Goal: Transaction & Acquisition: Purchase product/service

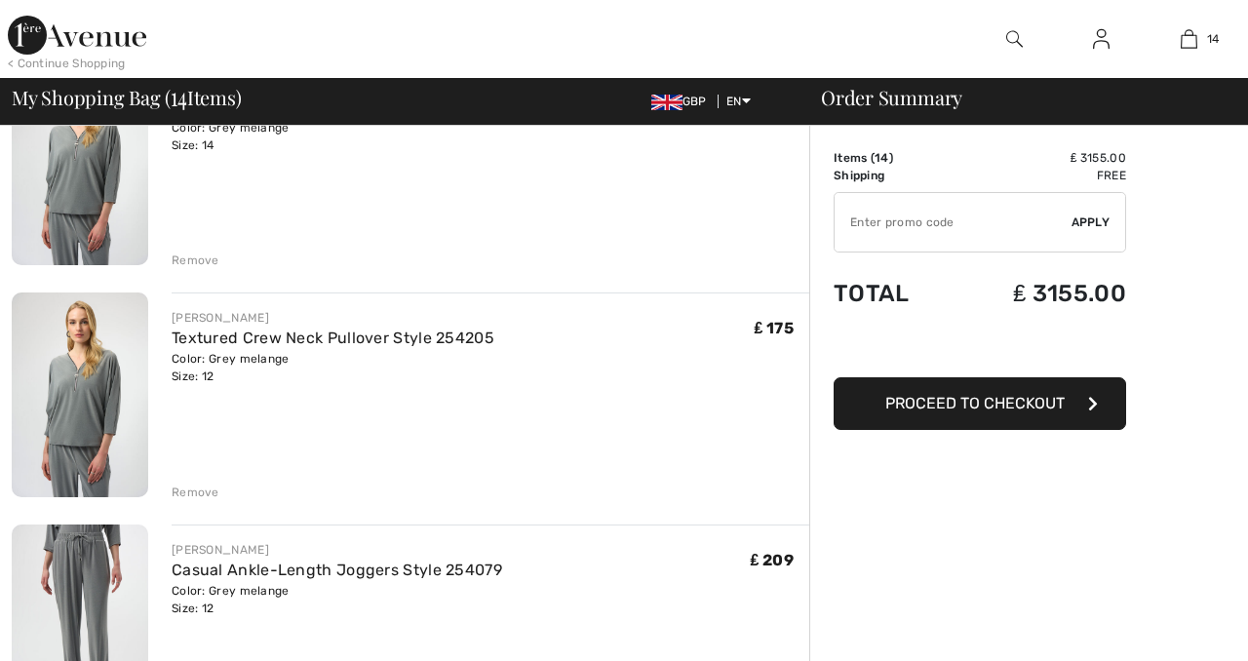
scroll to position [689, 0]
click at [207, 490] on div "Remove" at bounding box center [196, 492] width 48 height 18
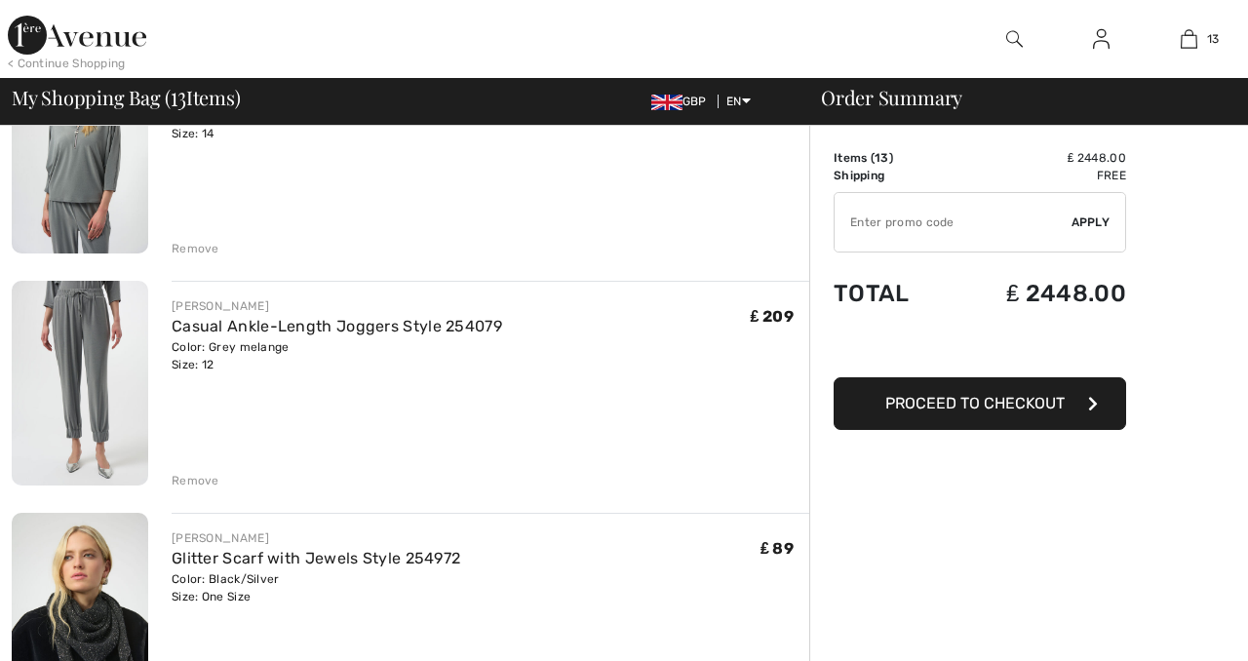
scroll to position [705, 0]
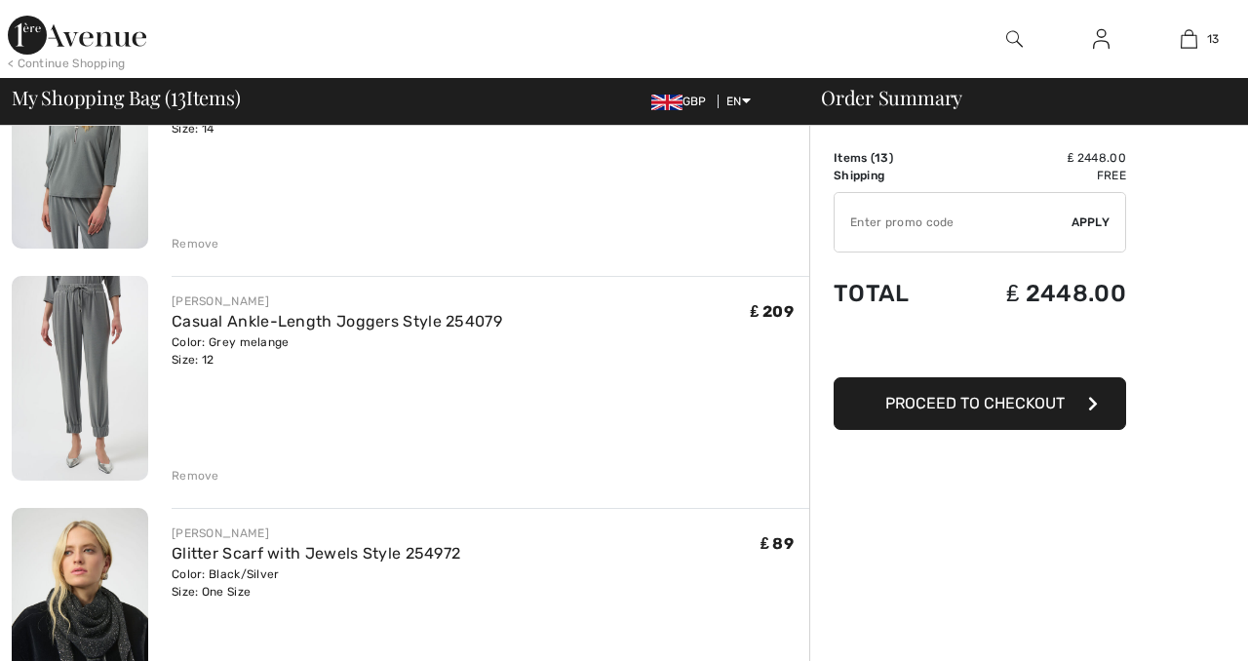
click at [203, 472] on div "Remove" at bounding box center [196, 476] width 48 height 18
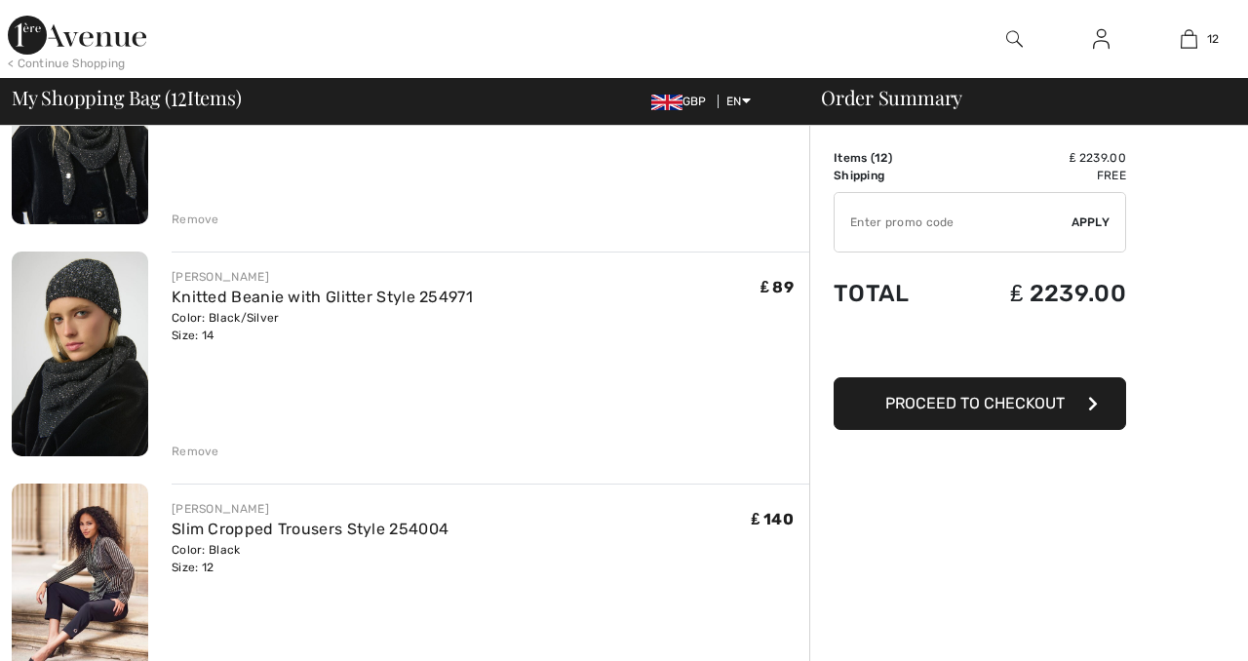
scroll to position [974, 0]
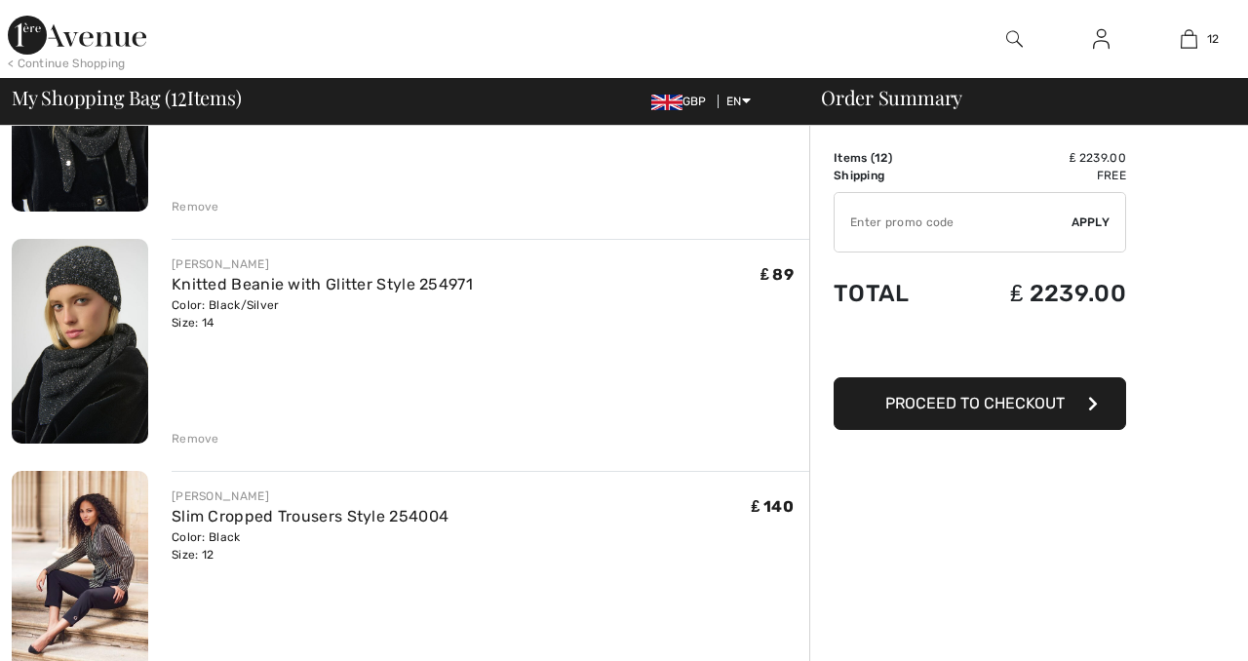
click at [201, 430] on div "Remove" at bounding box center [196, 439] width 48 height 18
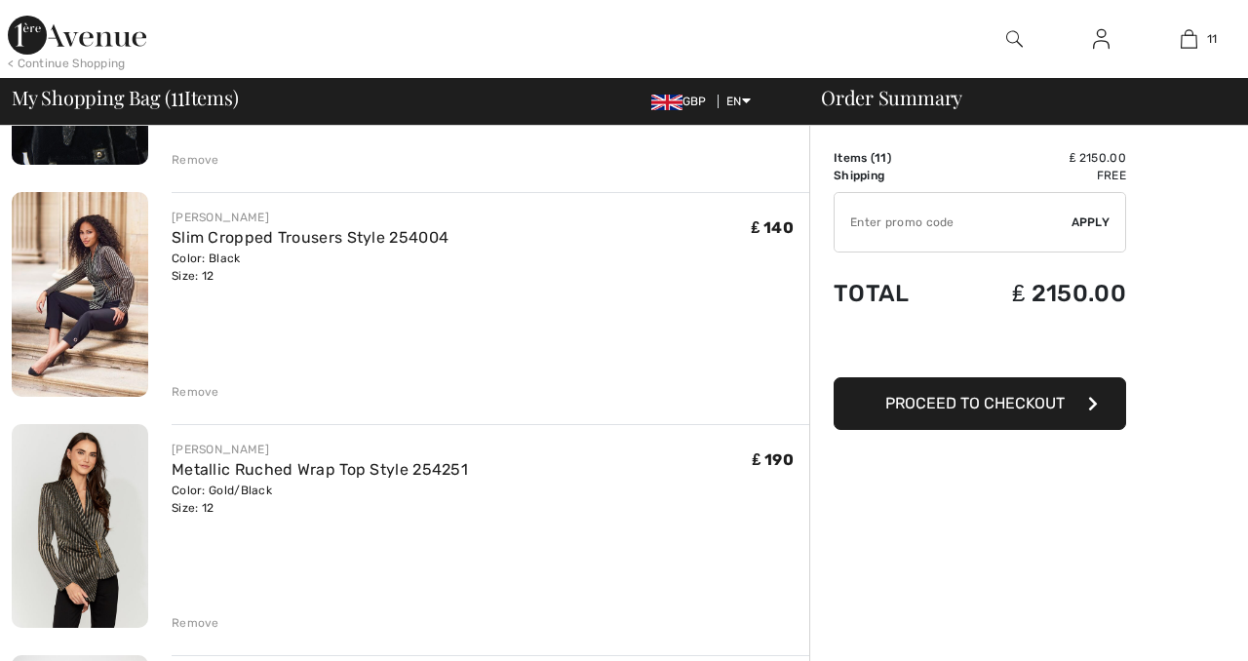
scroll to position [1022, 0]
click at [201, 384] on div "Remove" at bounding box center [196, 391] width 48 height 18
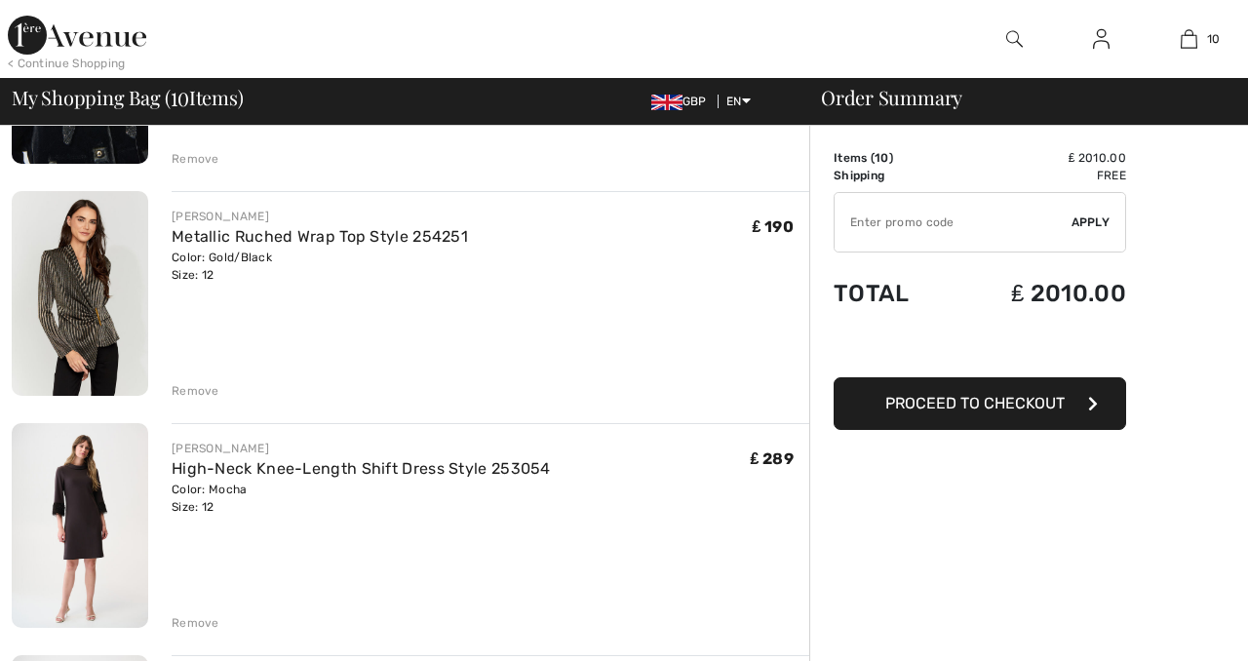
click at [199, 384] on div "Remove" at bounding box center [196, 391] width 48 height 18
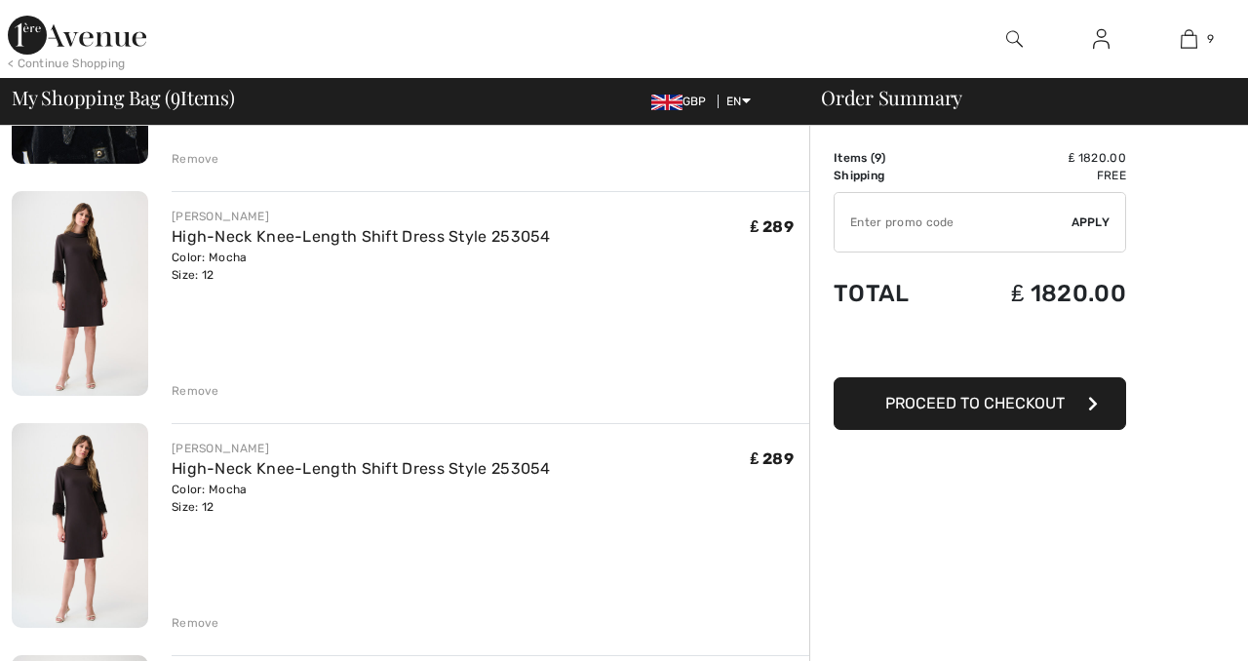
click at [93, 279] on img at bounding box center [80, 293] width 136 height 205
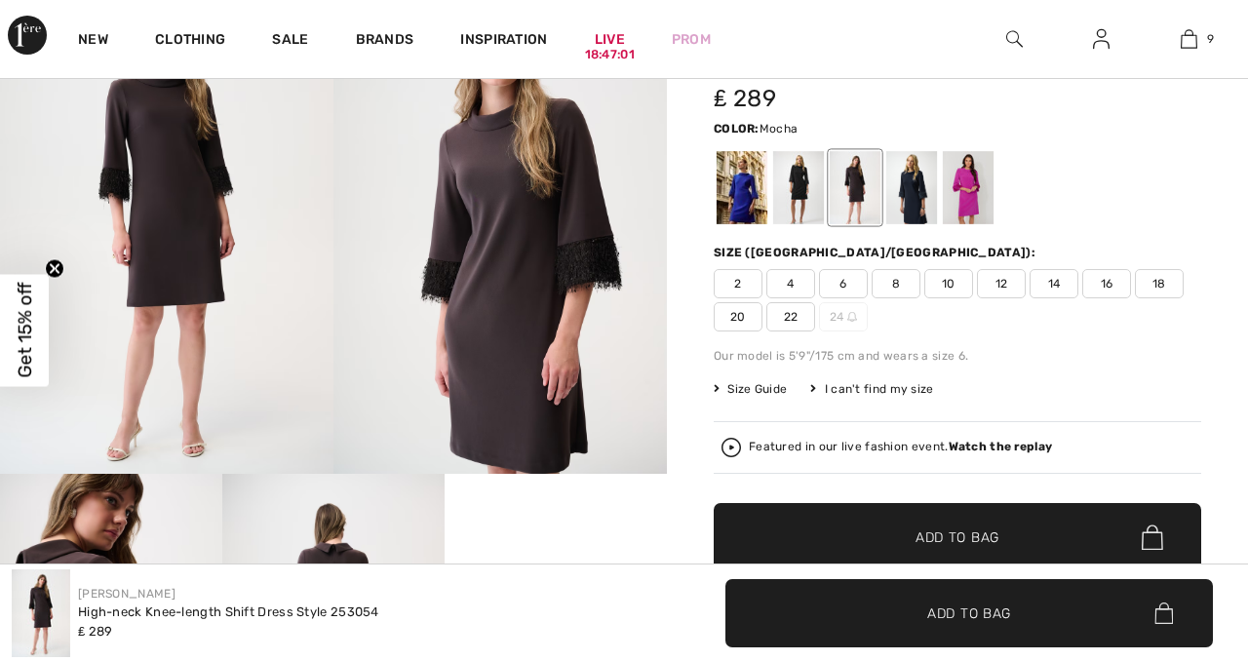
scroll to position [178, 0]
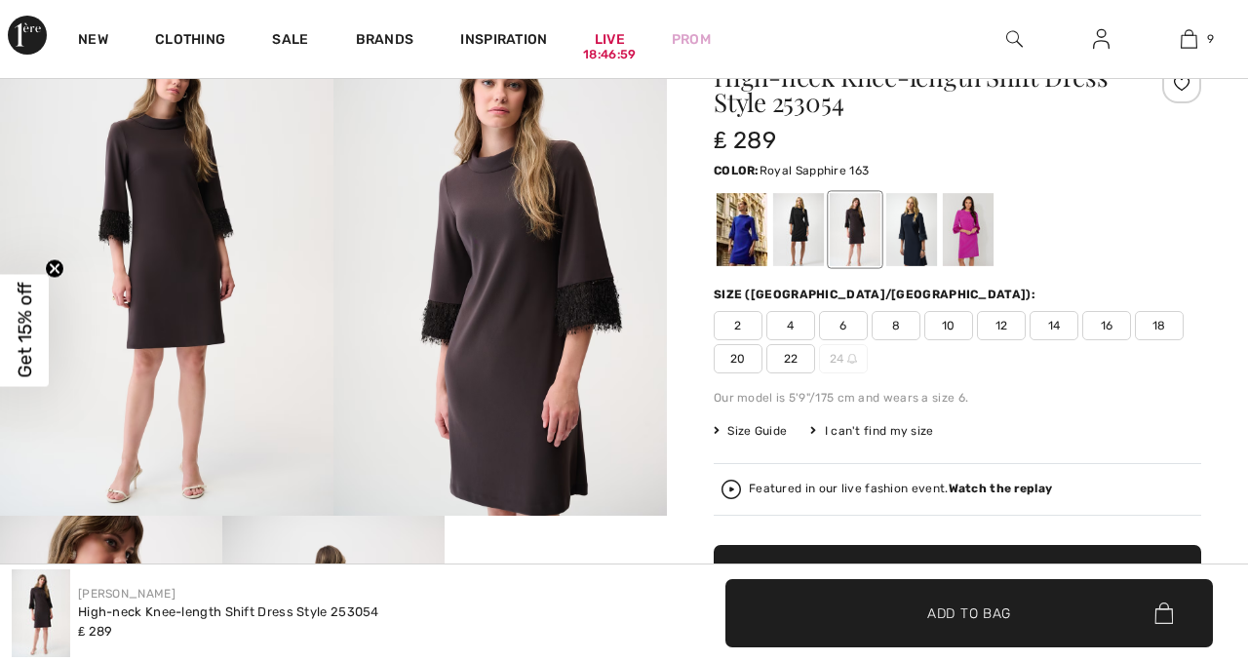
click at [738, 223] on div at bounding box center [741, 229] width 51 height 73
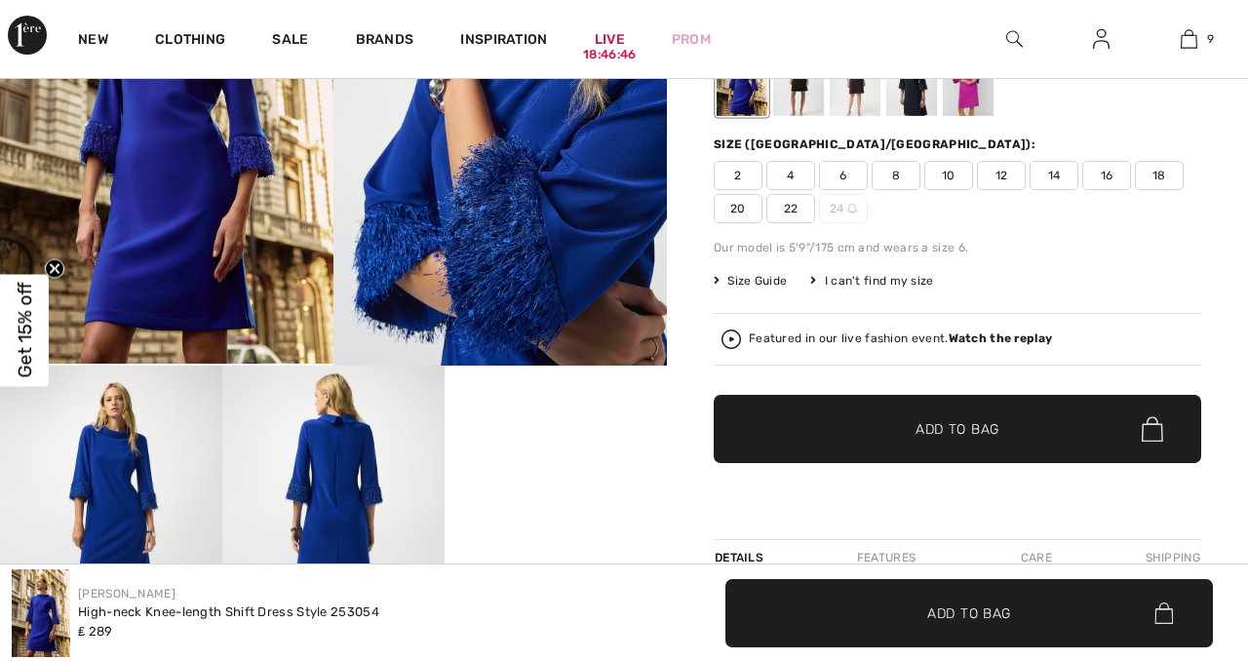
scroll to position [329, 0]
click at [1029, 172] on span "14" at bounding box center [1053, 175] width 49 height 29
click at [935, 423] on span "Add to Bag" at bounding box center [957, 429] width 84 height 20
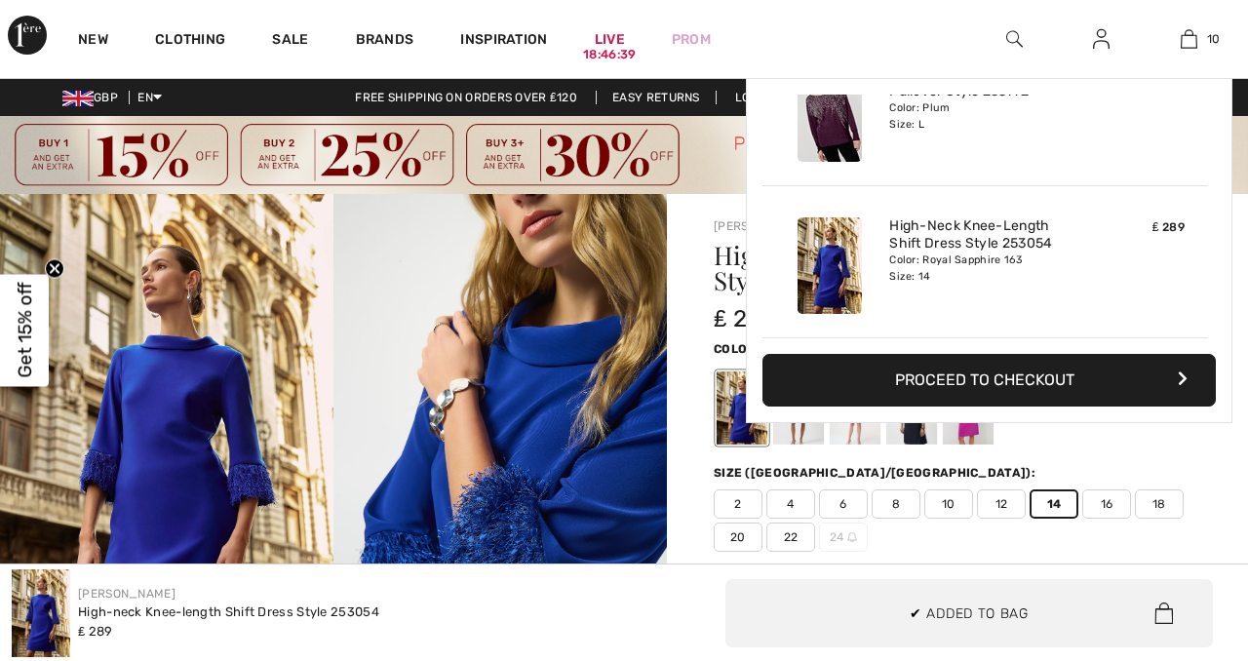
scroll to position [0, 0]
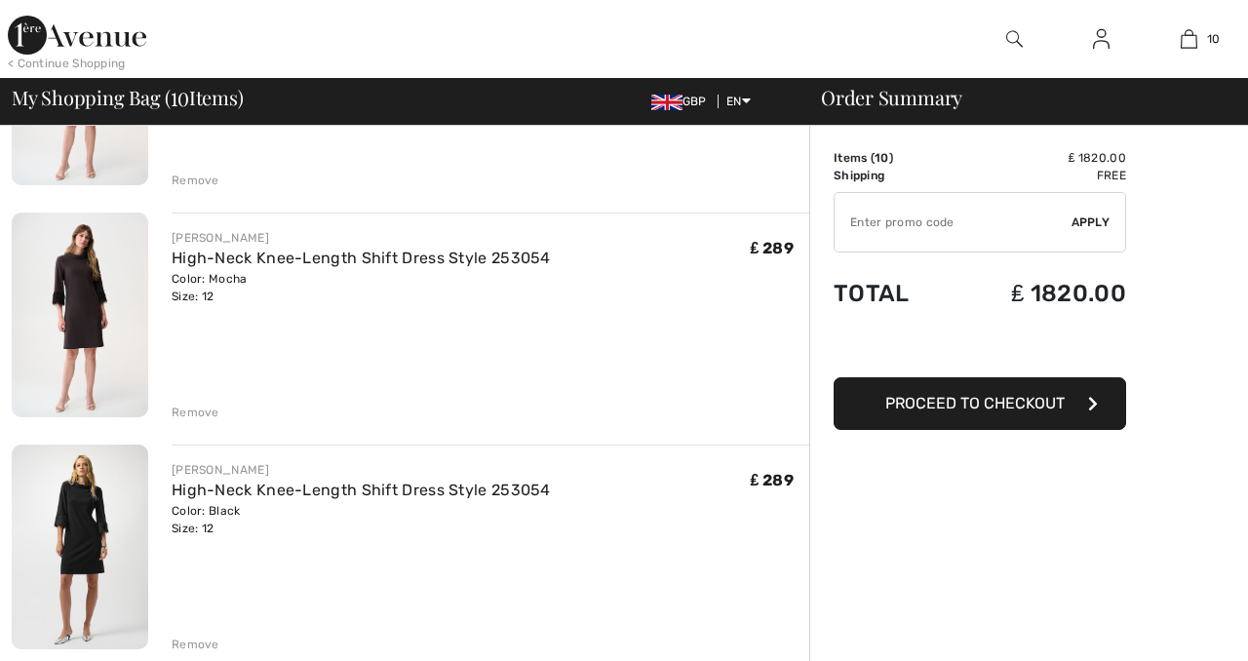
scroll to position [1233, 0]
click at [191, 403] on div "Remove" at bounding box center [196, 412] width 48 height 18
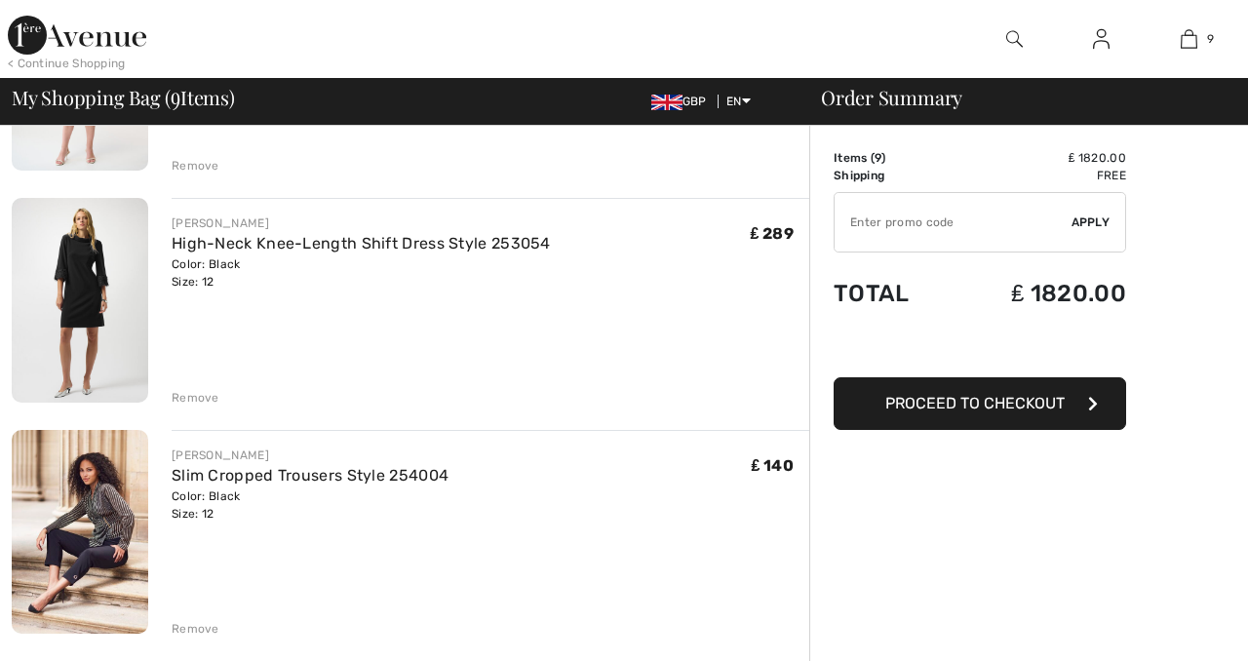
scroll to position [1249, 0]
click at [193, 383] on div "Remove" at bounding box center [491, 393] width 638 height 21
click at [191, 391] on div "Remove" at bounding box center [196, 396] width 48 height 18
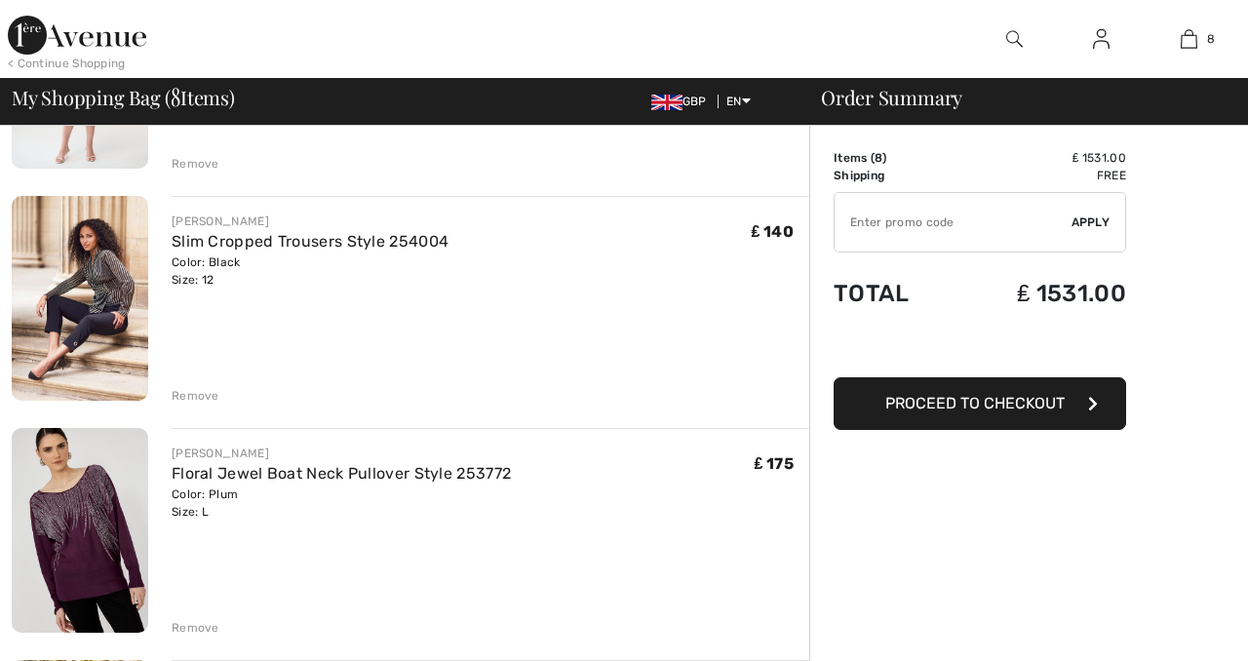
click at [196, 395] on div "Remove" at bounding box center [196, 396] width 48 height 18
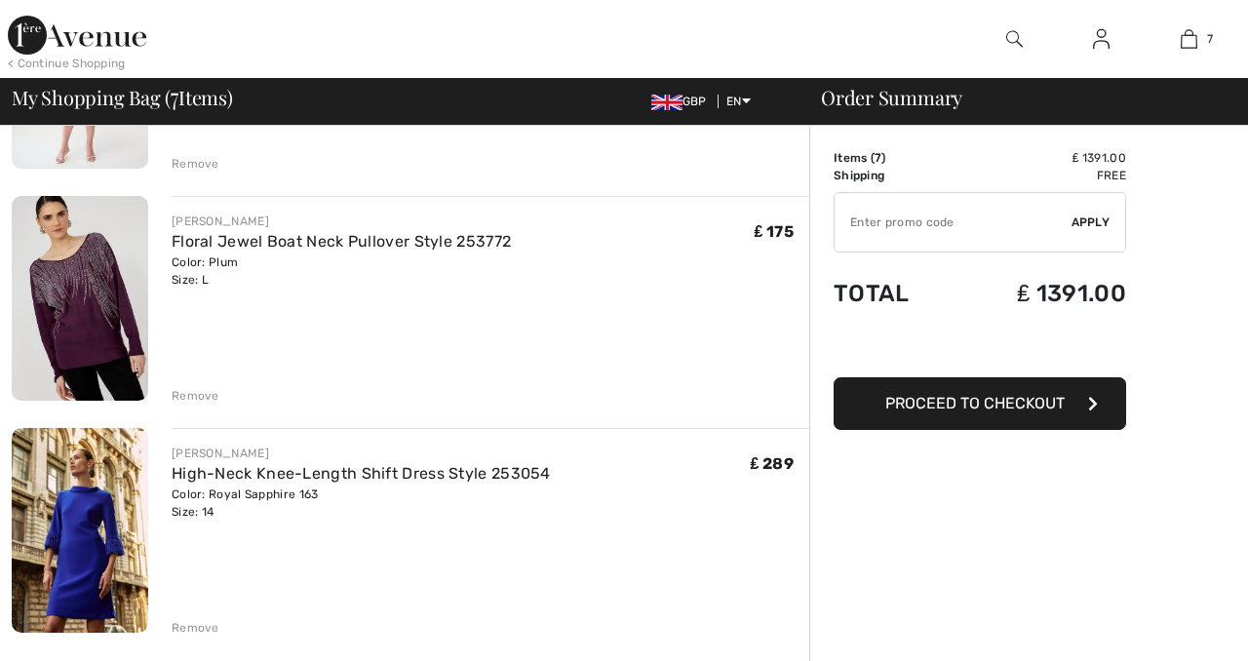
click at [196, 394] on div "Remove" at bounding box center [196, 396] width 48 height 18
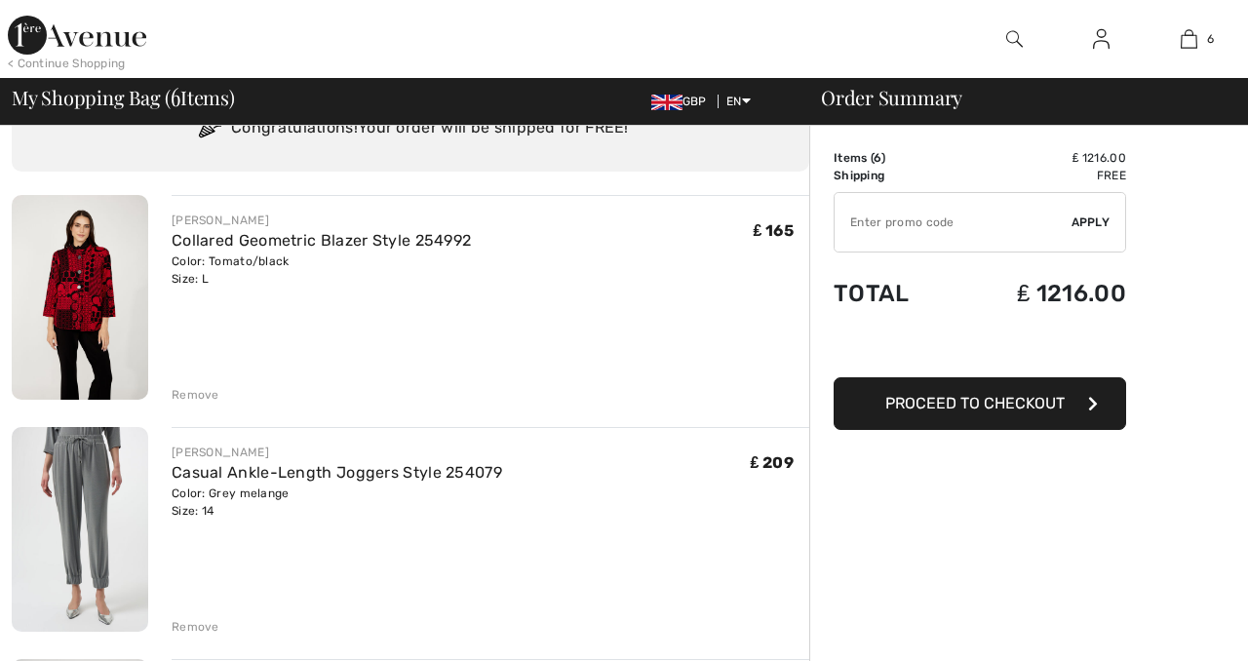
scroll to position [92, 0]
click at [74, 282] on img at bounding box center [80, 296] width 136 height 205
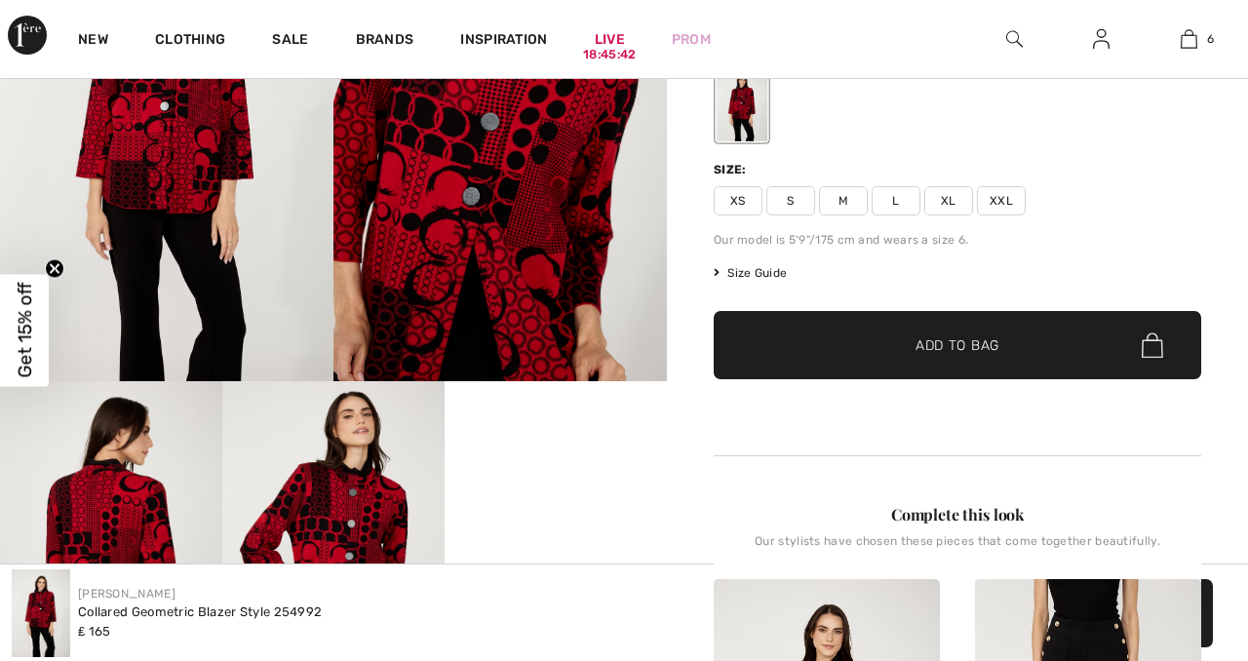
scroll to position [316, 0]
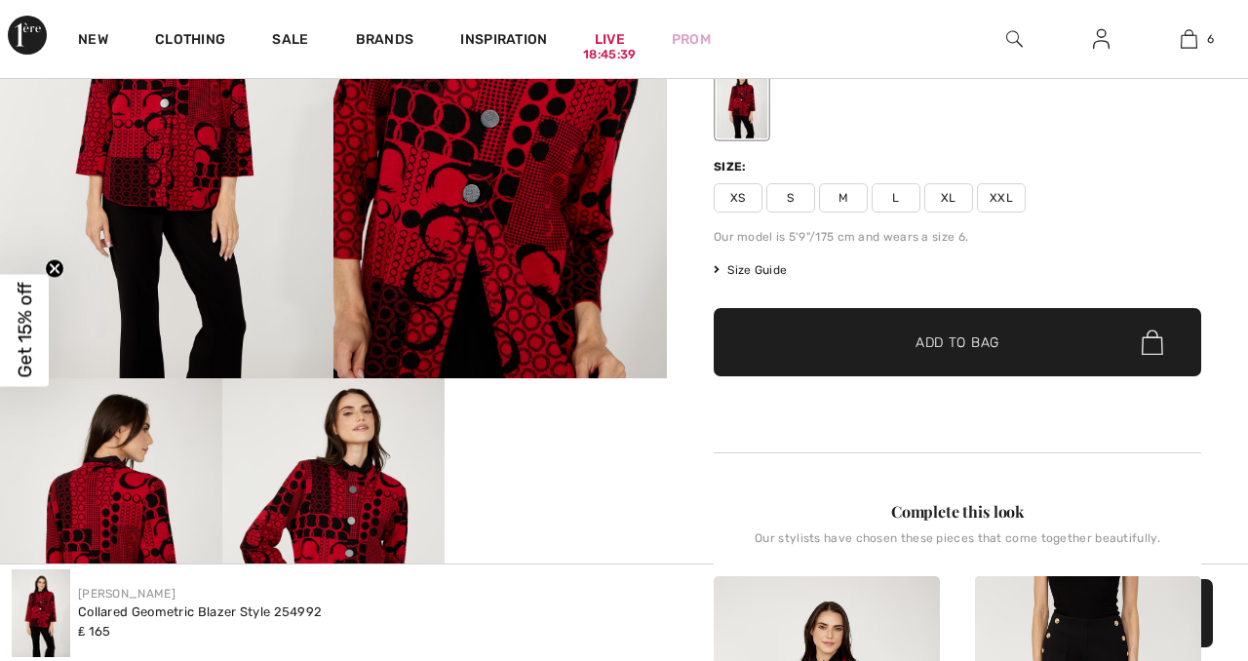
click at [767, 270] on span "Size Guide" at bounding box center [750, 270] width 73 height 18
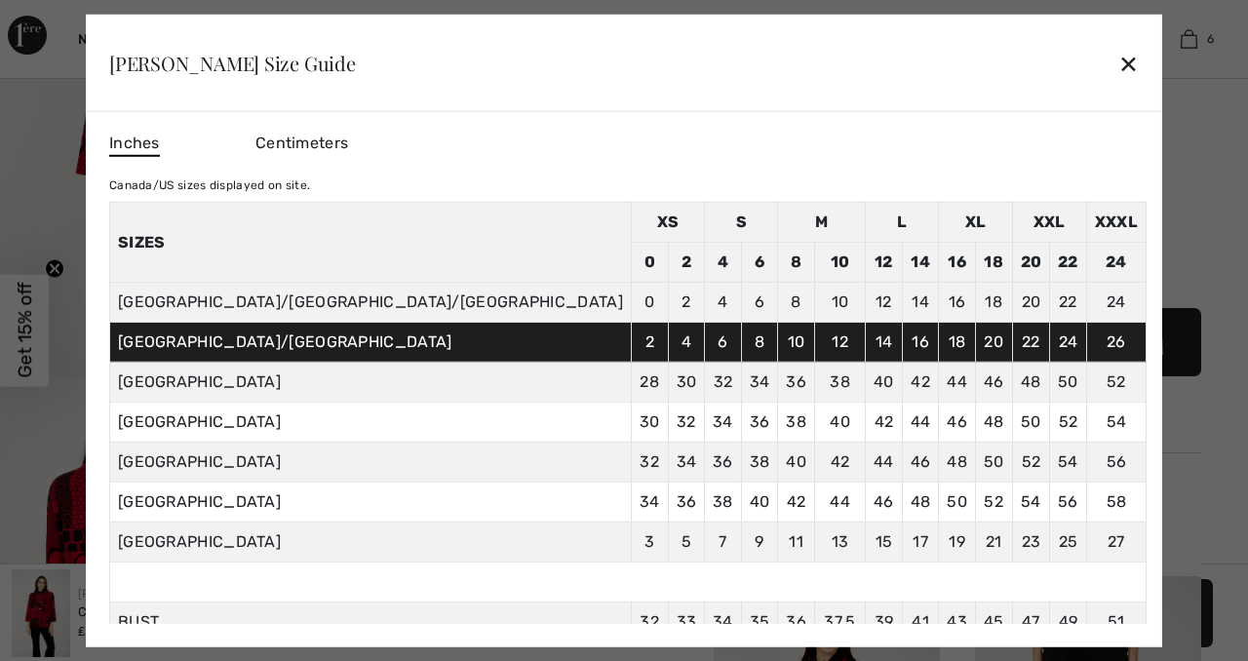
click at [1118, 60] on div "✕" at bounding box center [1128, 63] width 20 height 41
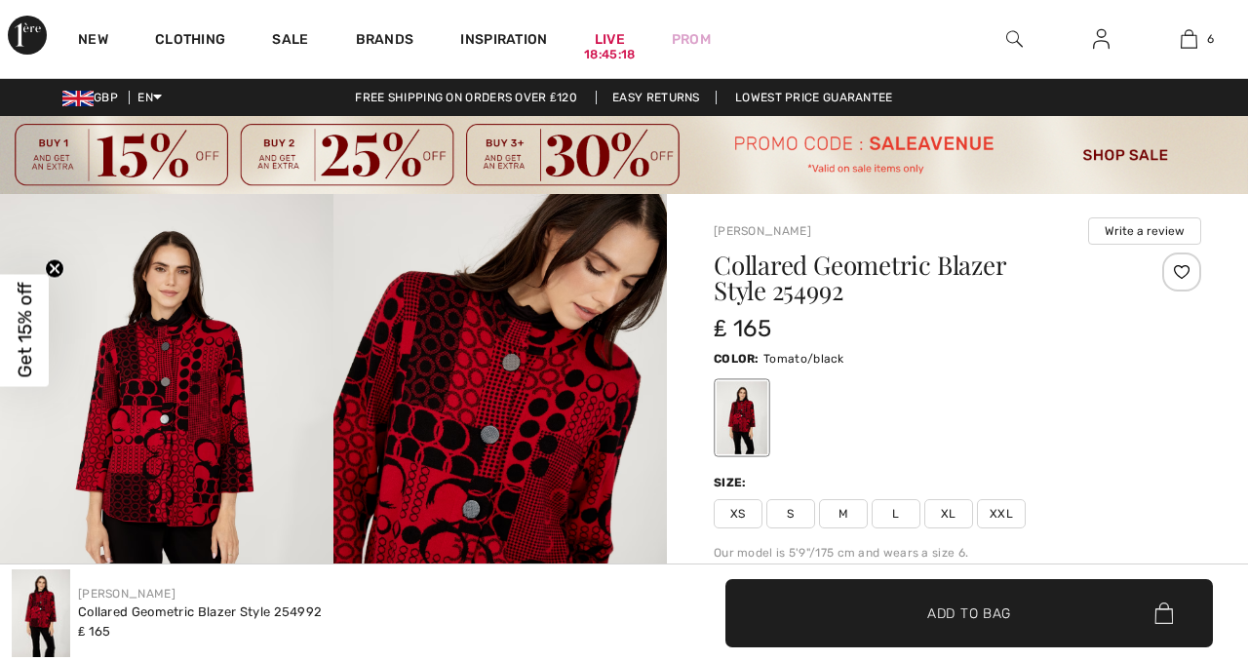
scroll to position [0, 0]
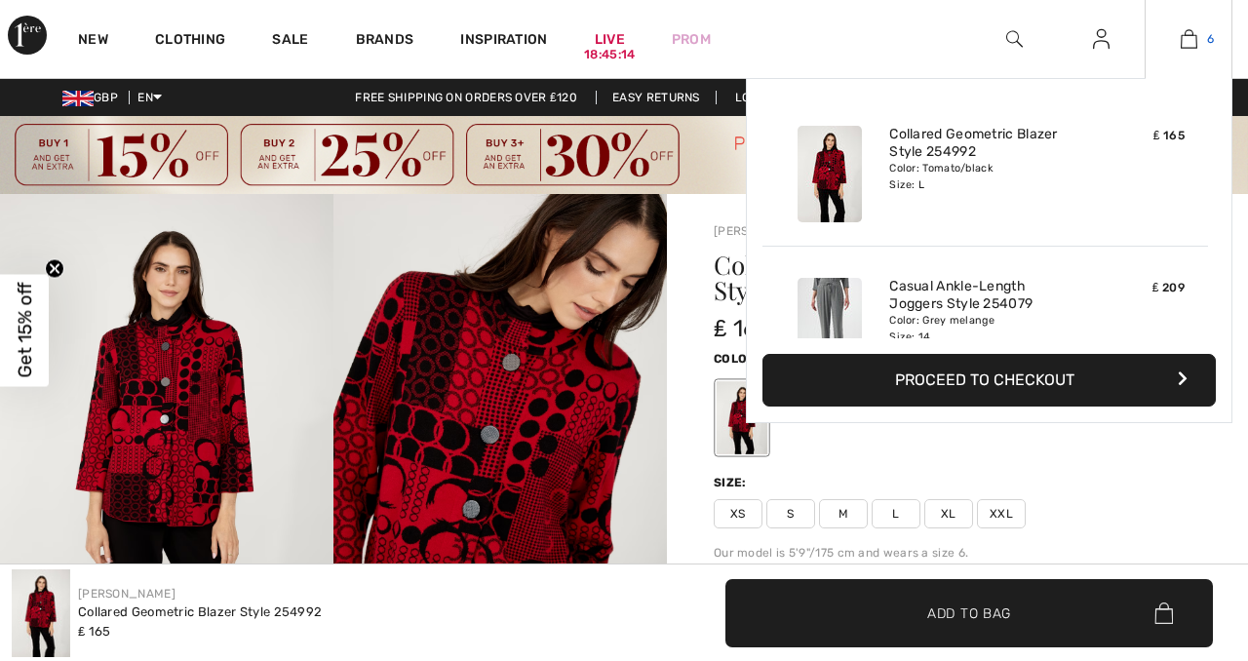
click at [1189, 36] on img at bounding box center [1188, 38] width 17 height 23
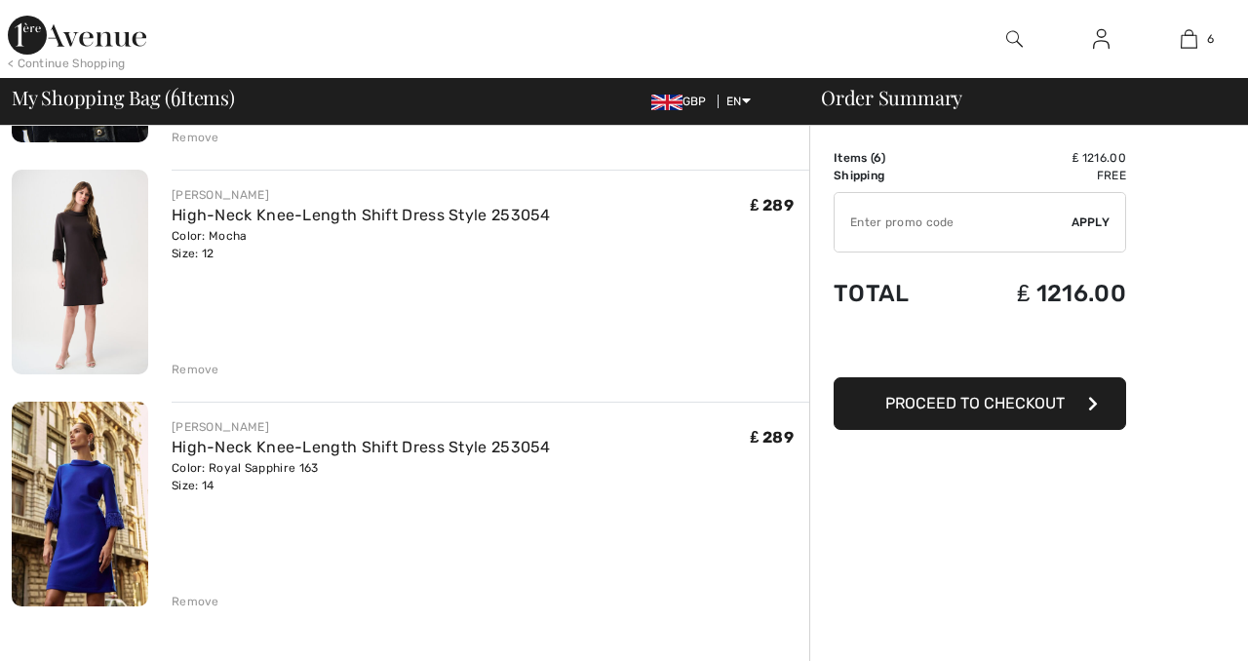
scroll to position [1059, 0]
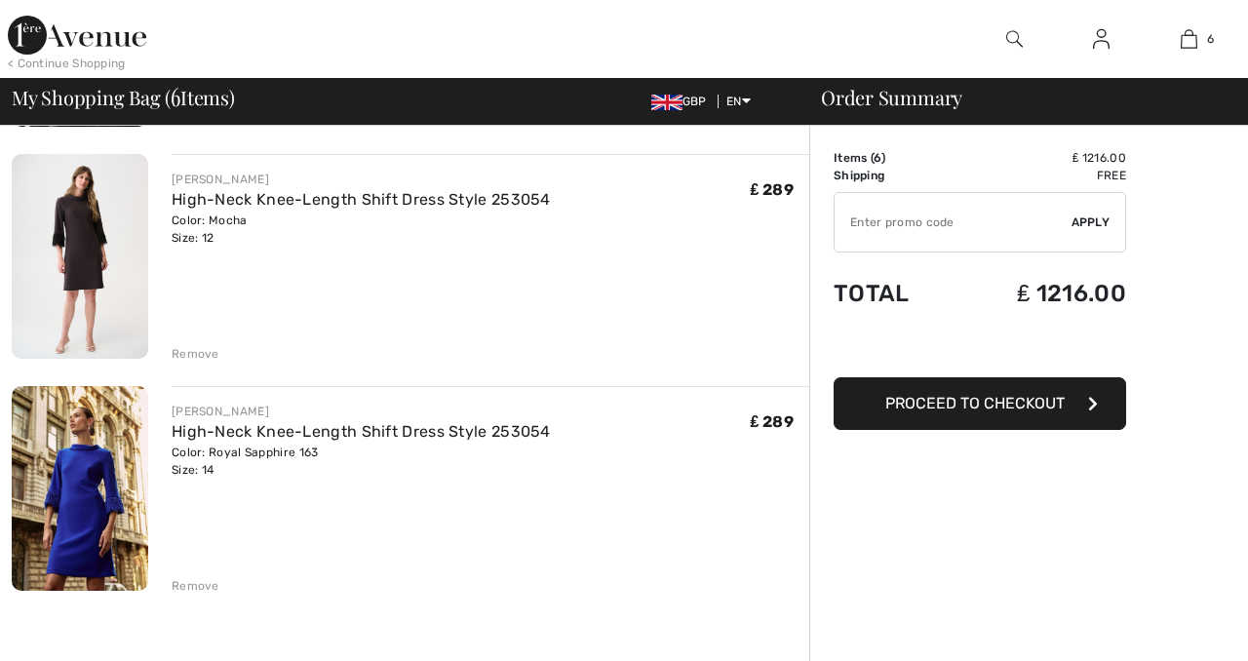
click at [200, 352] on div "Remove" at bounding box center [196, 354] width 48 height 18
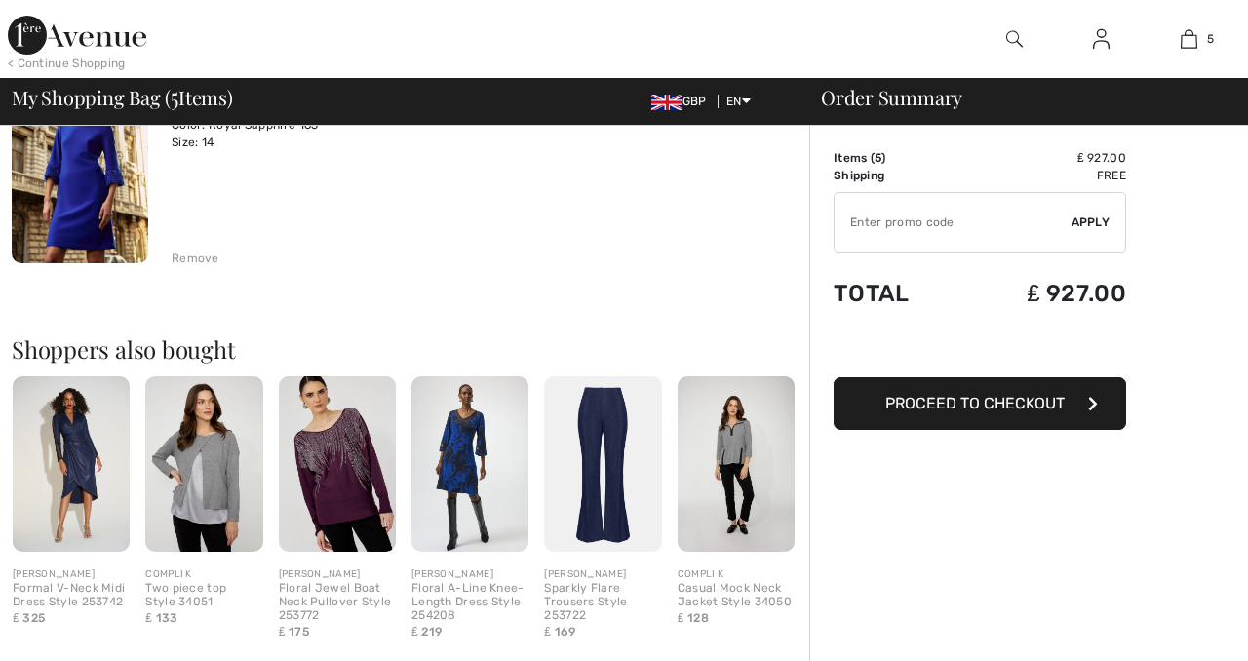
scroll to position [1155, 0]
click at [80, 449] on img at bounding box center [71, 462] width 117 height 175
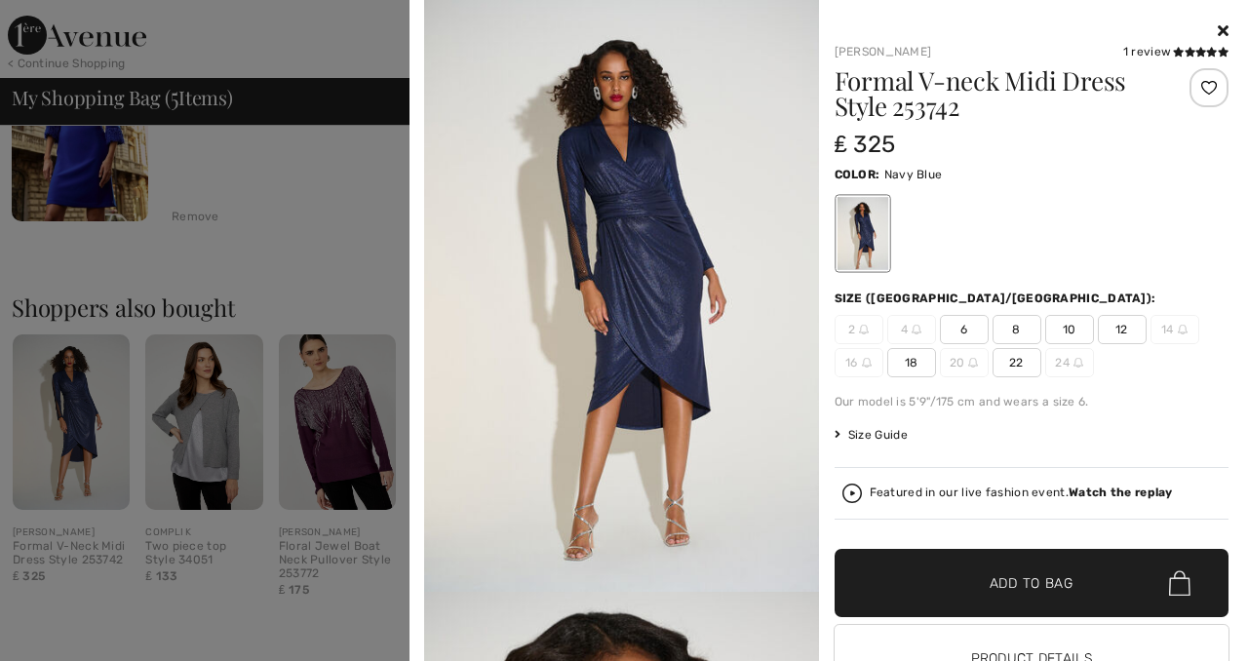
scroll to position [1198, 0]
click at [629, 207] on img at bounding box center [621, 296] width 395 height 592
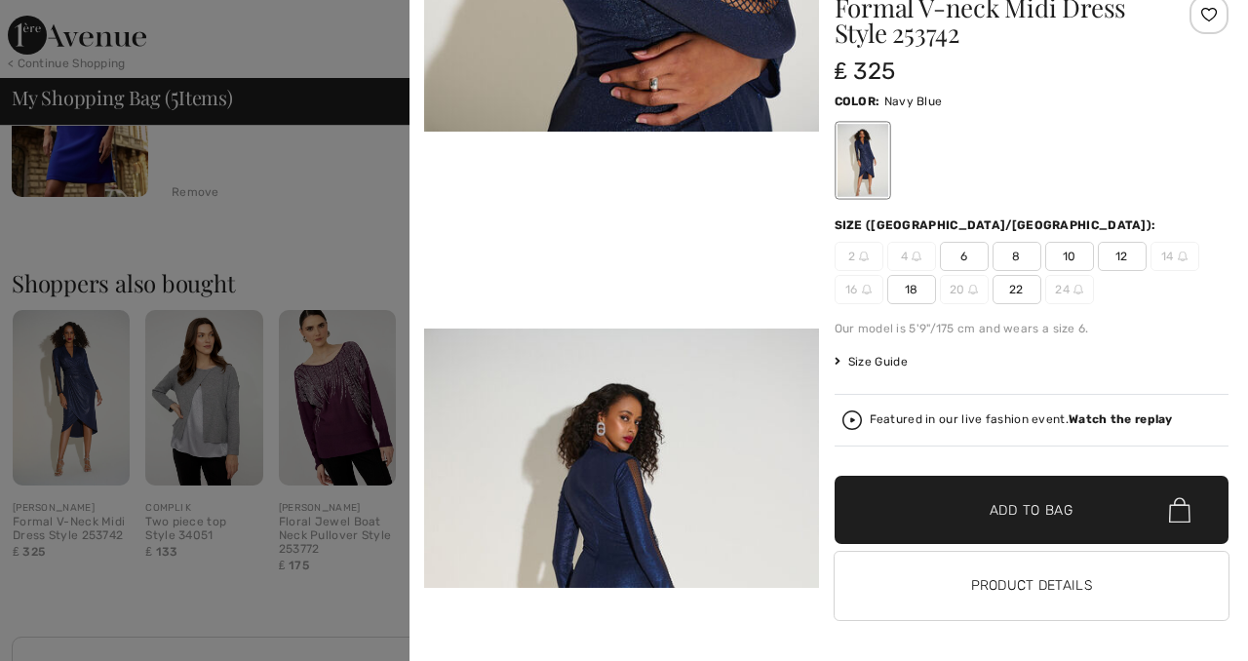
scroll to position [1216, 0]
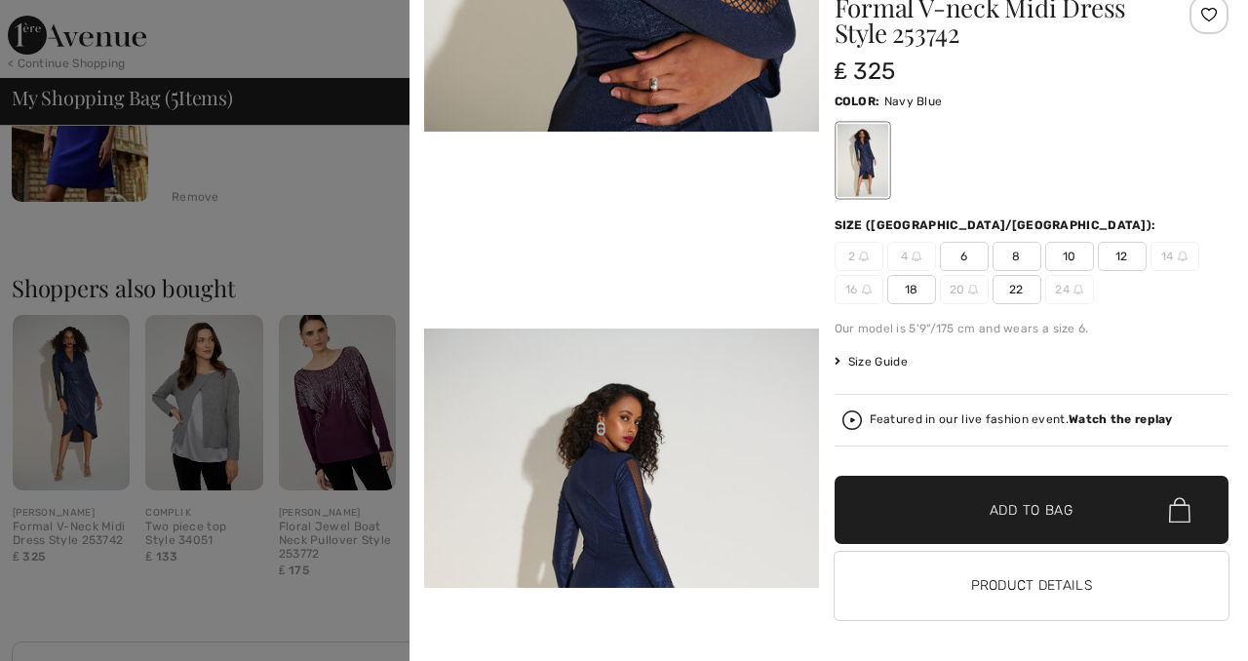
click at [870, 362] on span "Size Guide" at bounding box center [870, 362] width 73 height 18
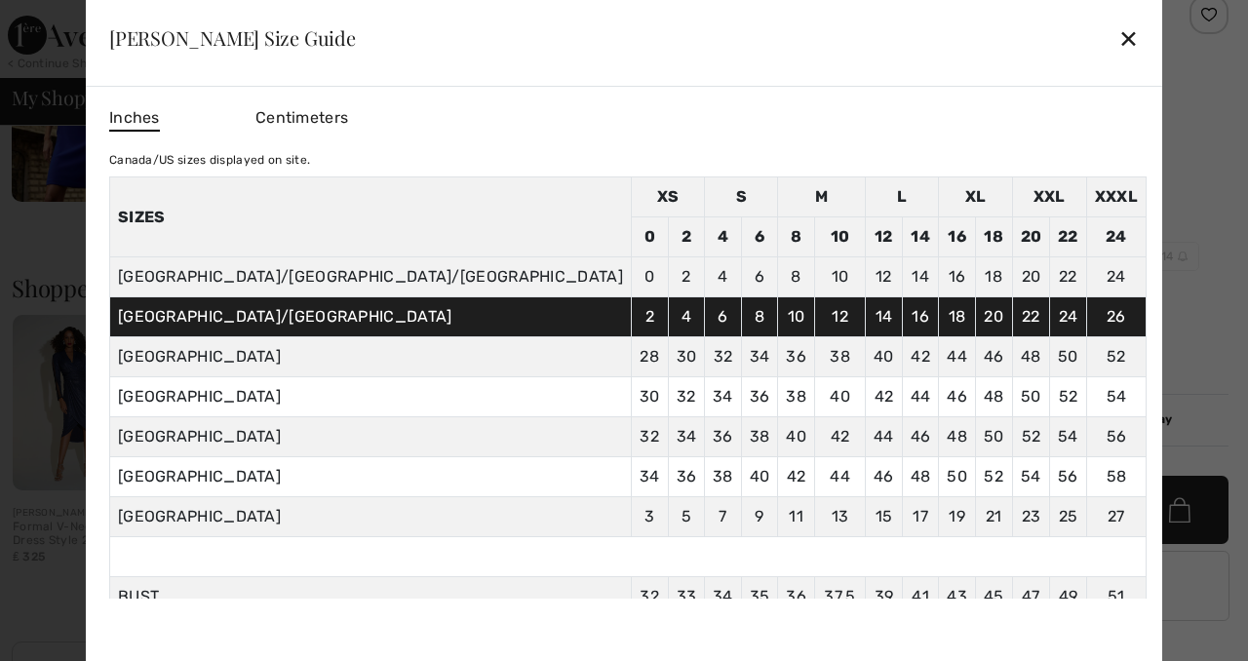
click at [1118, 34] on div "✕" at bounding box center [1128, 38] width 20 height 41
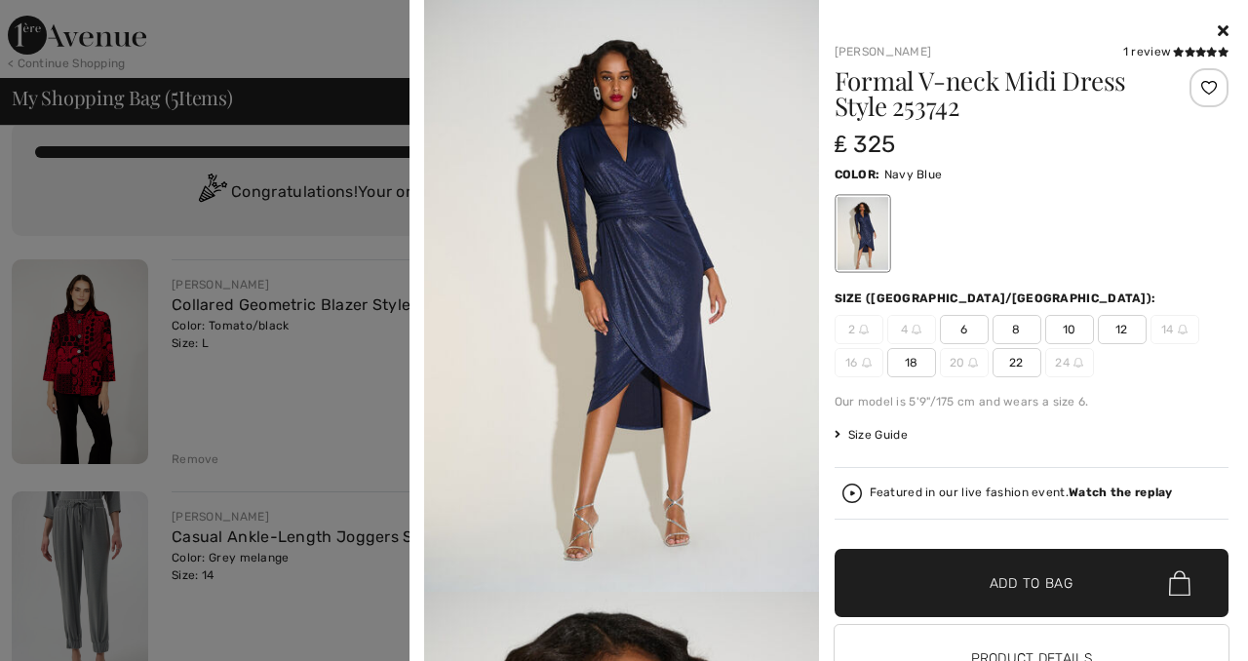
scroll to position [6, 0]
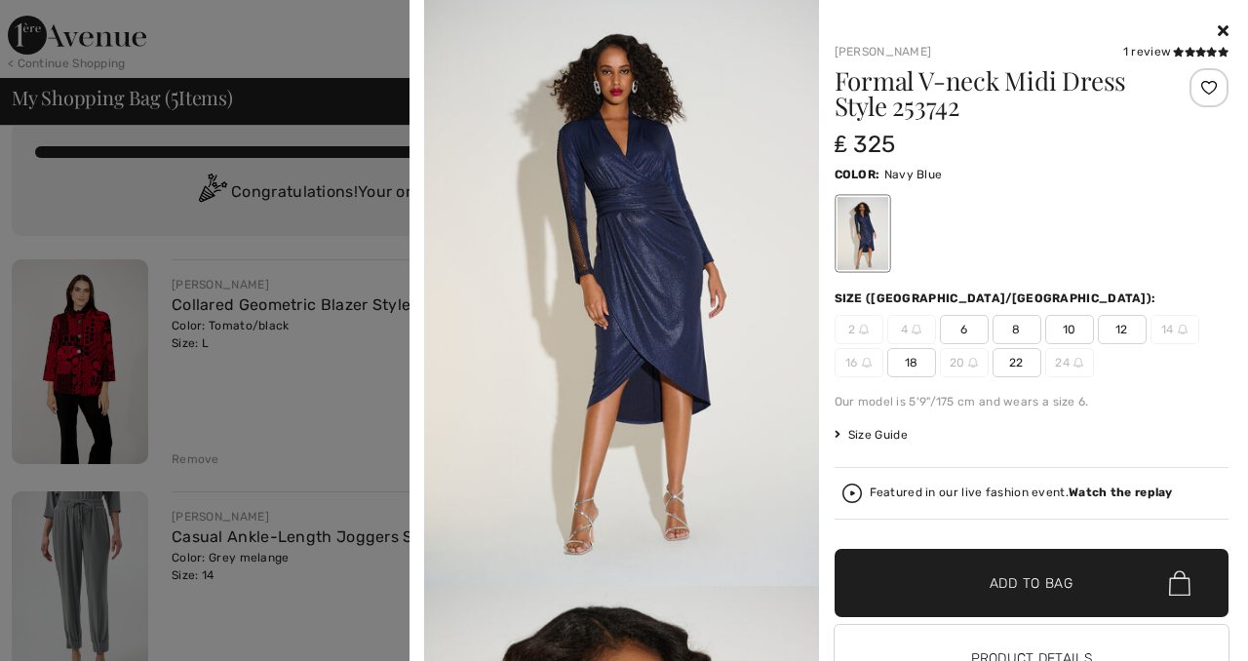
click at [645, 233] on img at bounding box center [621, 290] width 395 height 592
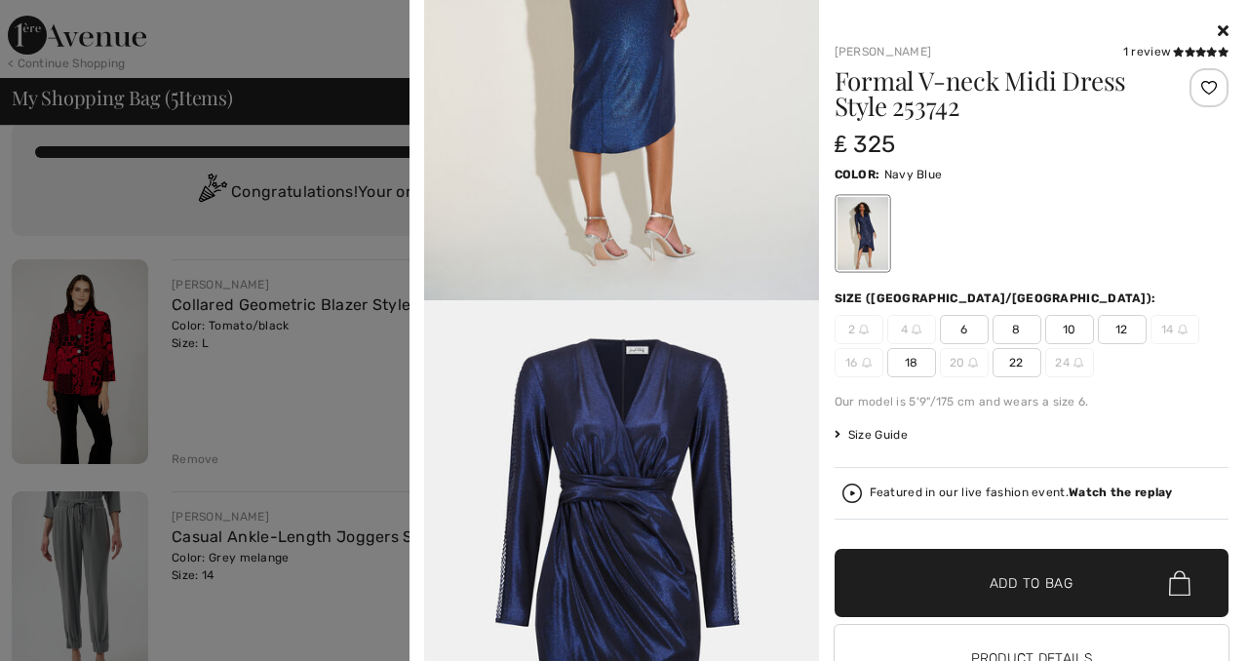
scroll to position [1673, 0]
click at [1219, 22] on icon at bounding box center [1223, 30] width 11 height 16
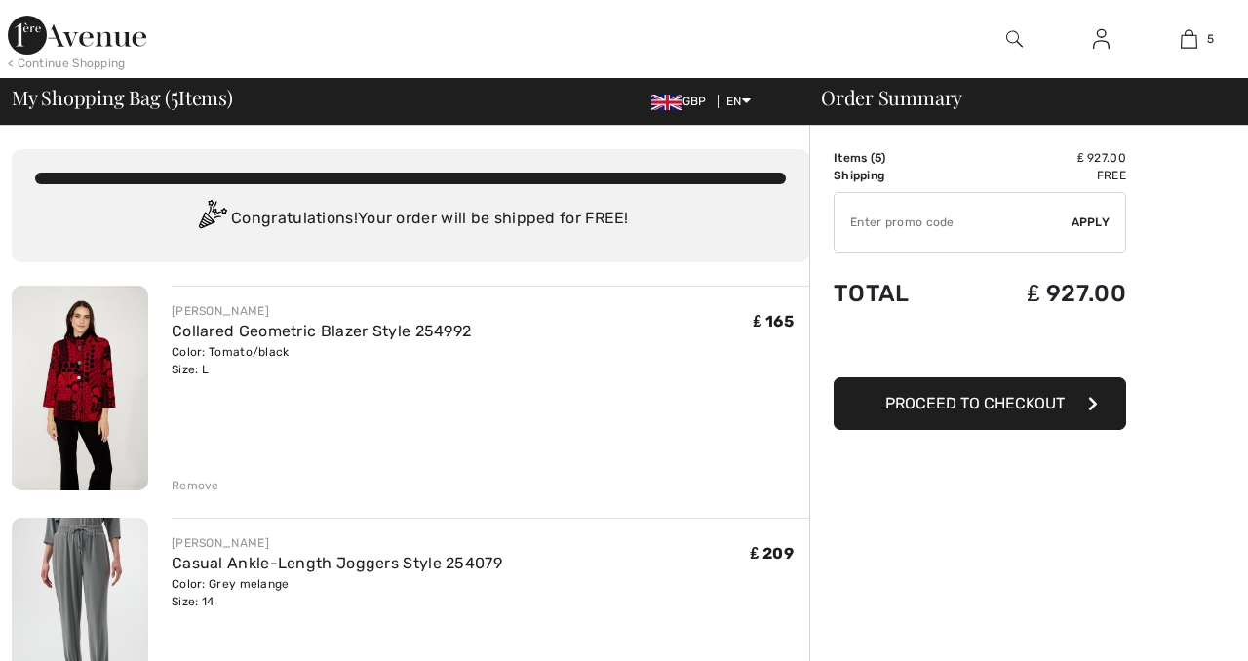
scroll to position [0, 0]
click at [1012, 36] on img at bounding box center [1014, 38] width 17 height 23
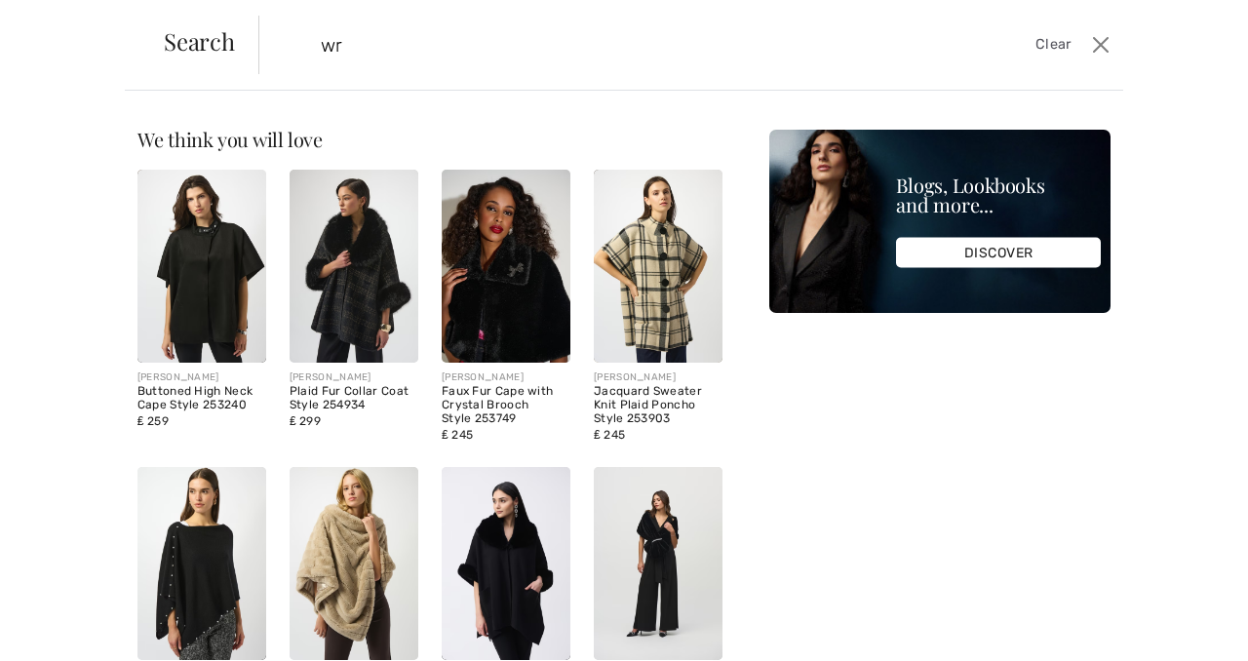
type input "w"
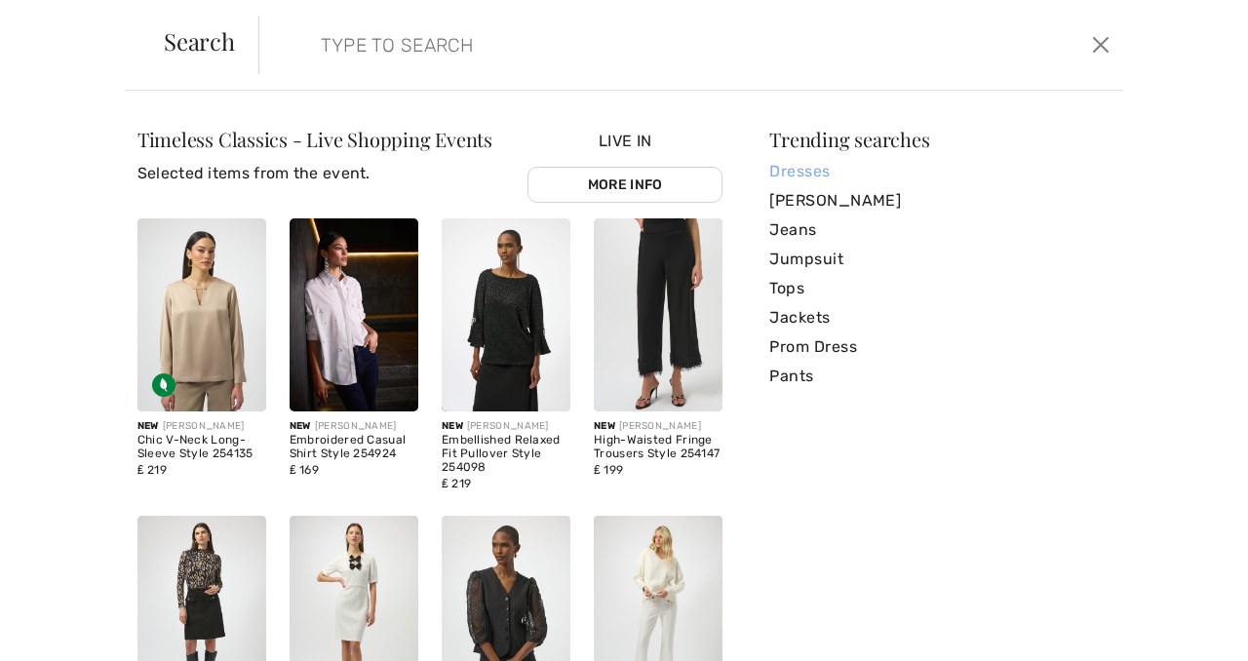
click at [823, 169] on link "Dresses" at bounding box center [939, 171] width 341 height 29
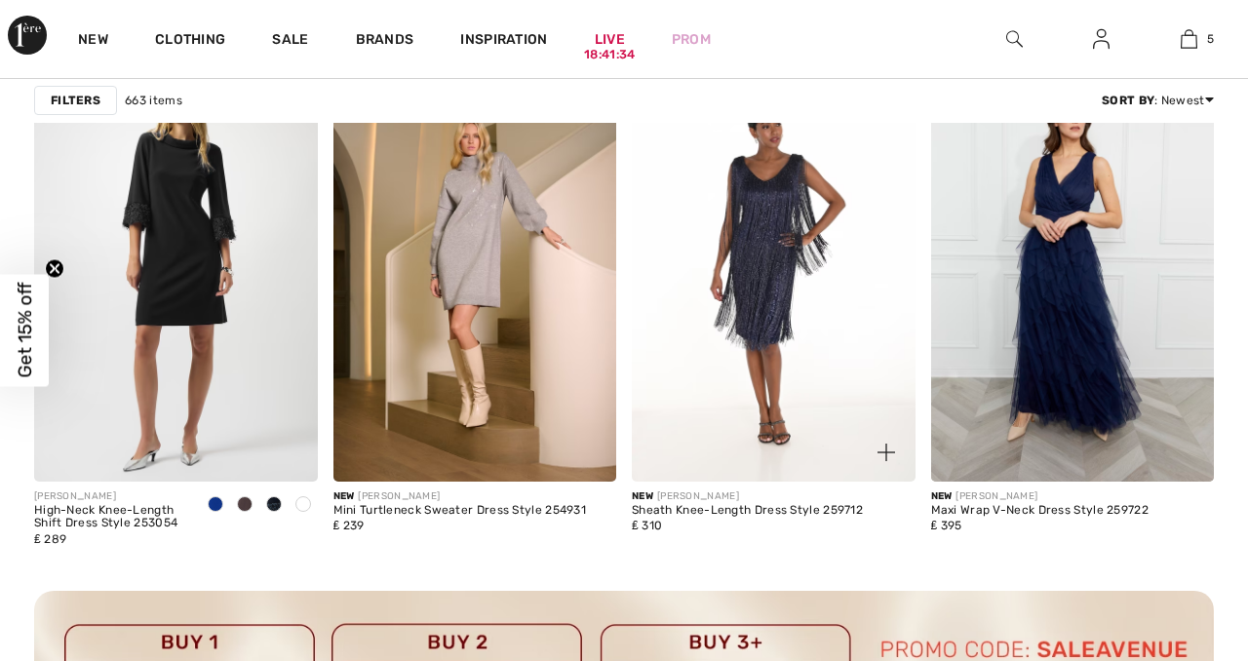
scroll to position [3715, 0]
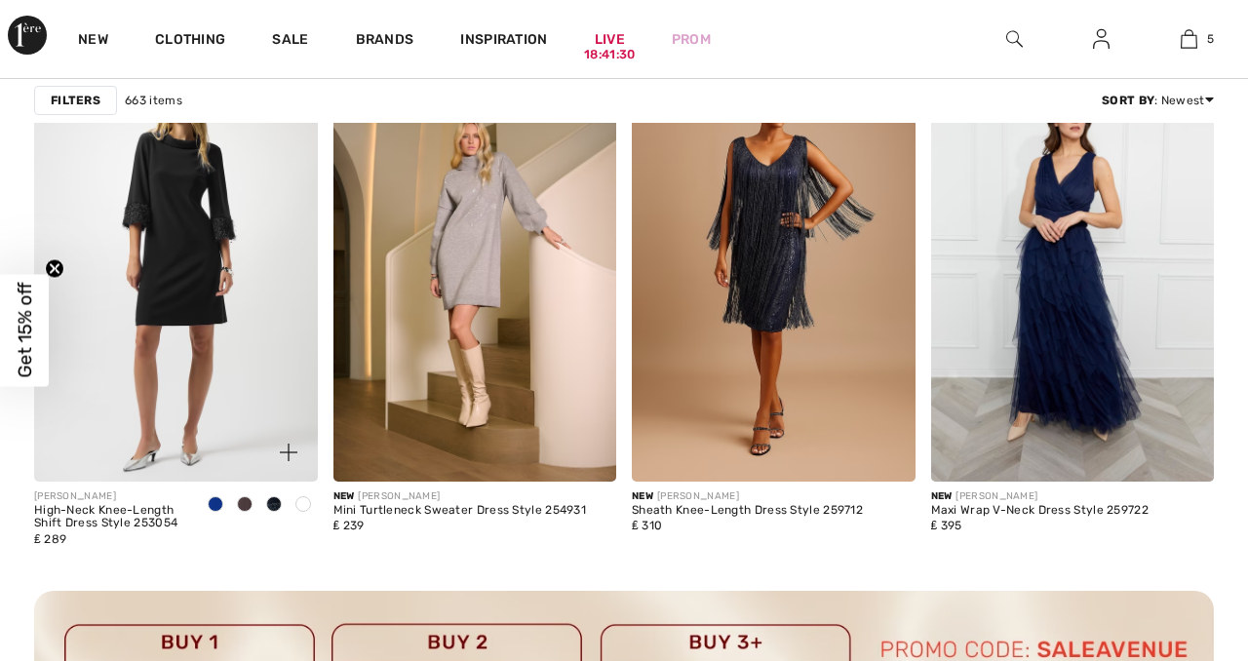
click at [243, 504] on span at bounding box center [245, 504] width 16 height 16
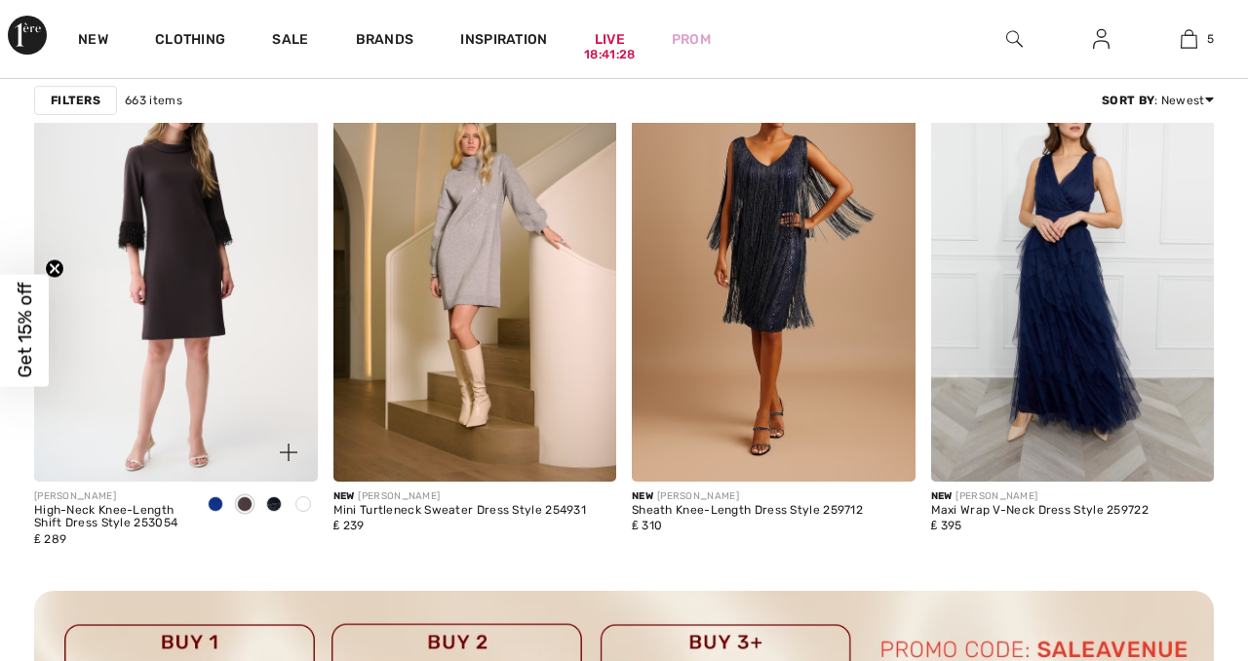
click at [273, 503] on span at bounding box center [274, 504] width 16 height 16
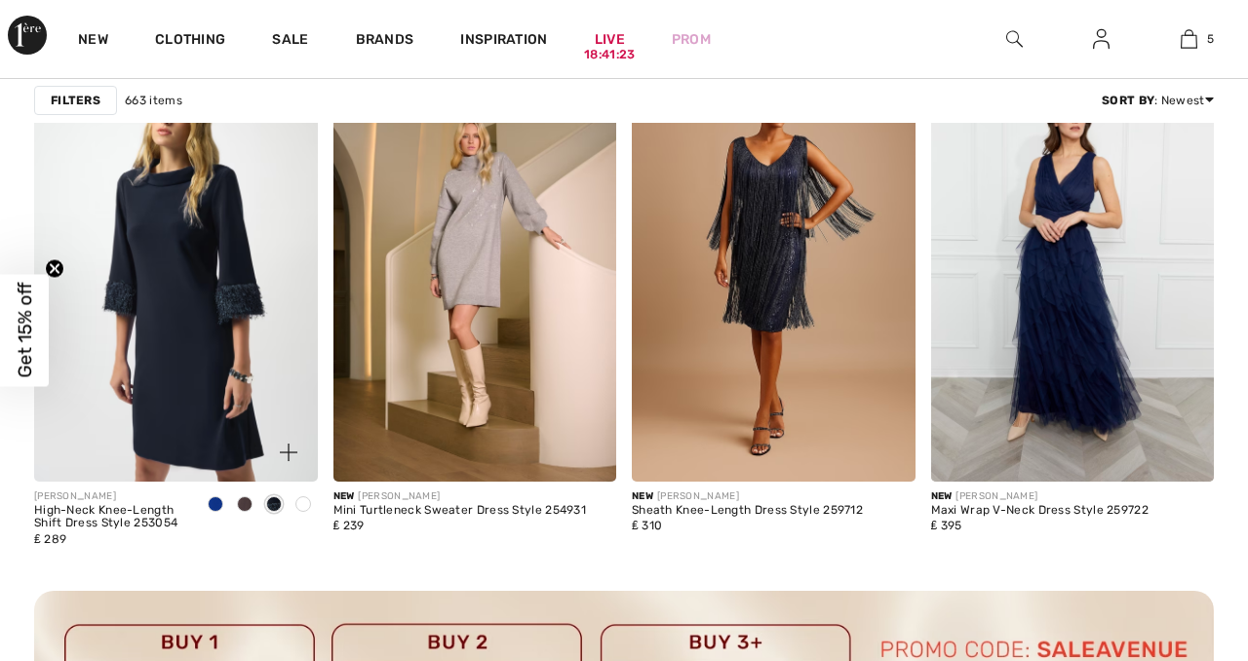
click at [306, 500] on span at bounding box center [303, 504] width 16 height 16
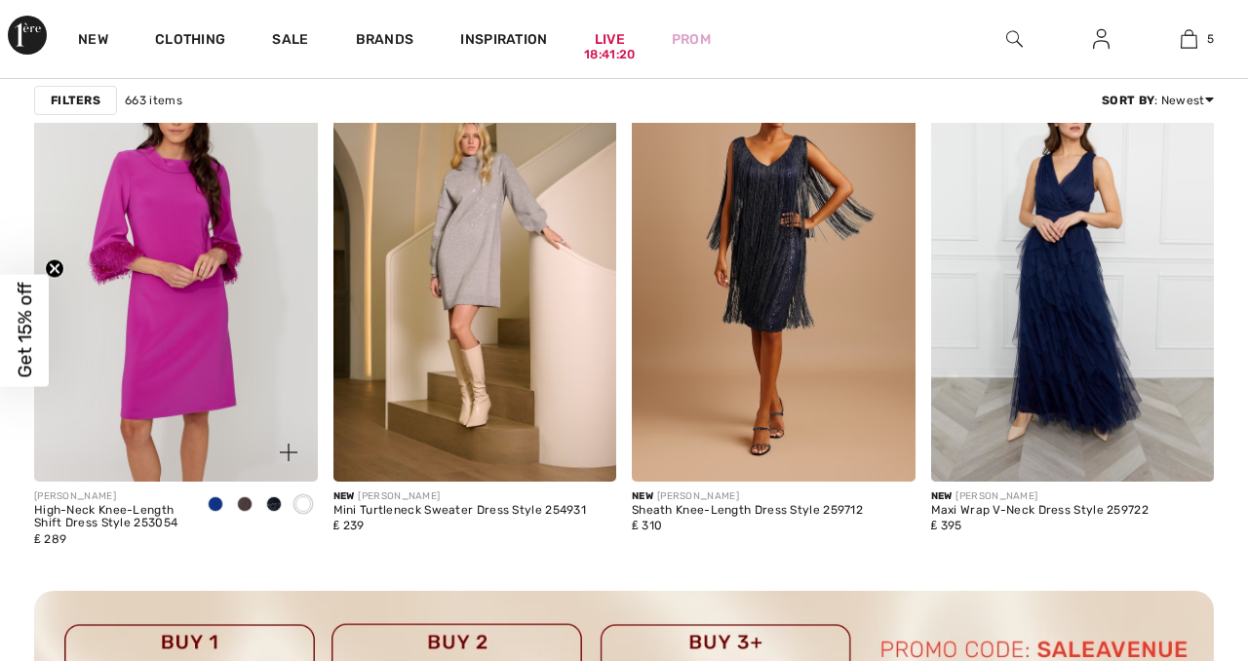
click at [214, 506] on span at bounding box center [216, 504] width 16 height 16
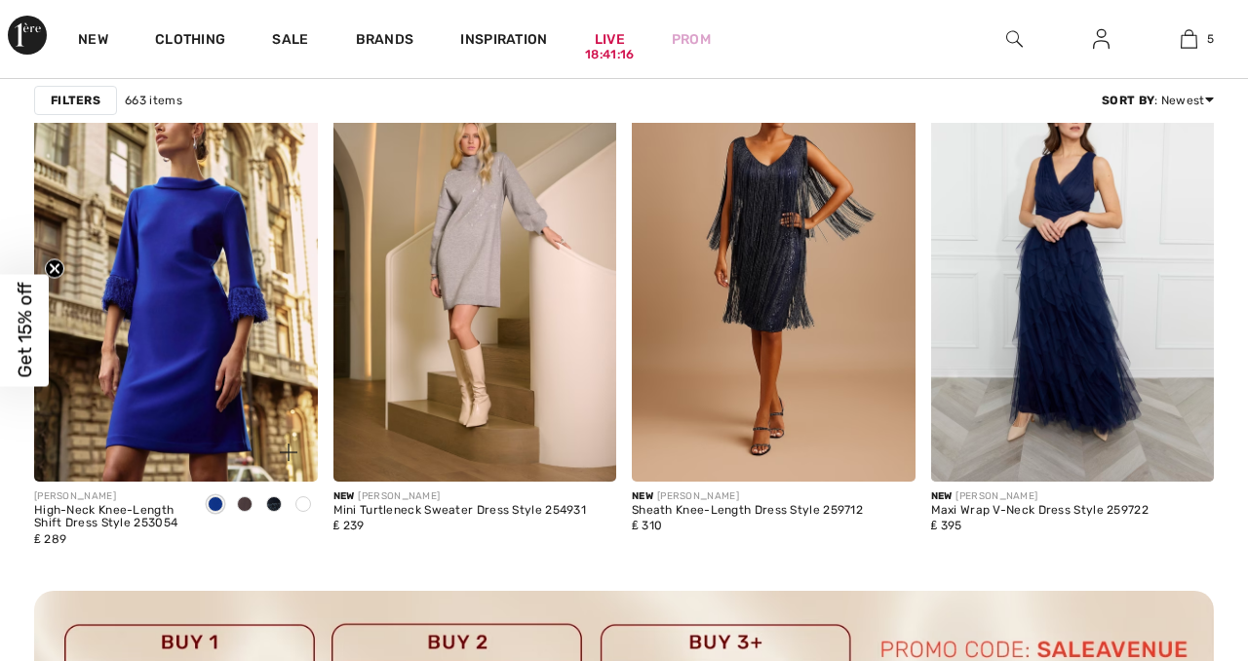
click at [304, 501] on span at bounding box center [303, 504] width 16 height 16
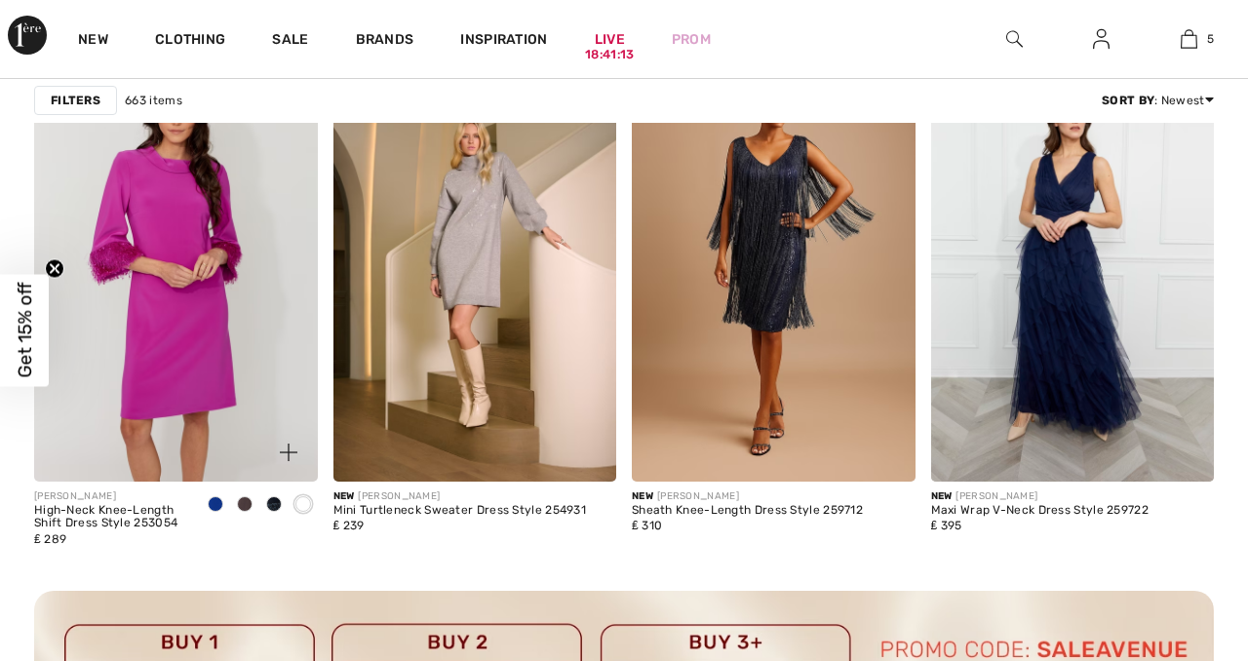
click at [179, 236] on img at bounding box center [176, 269] width 284 height 425
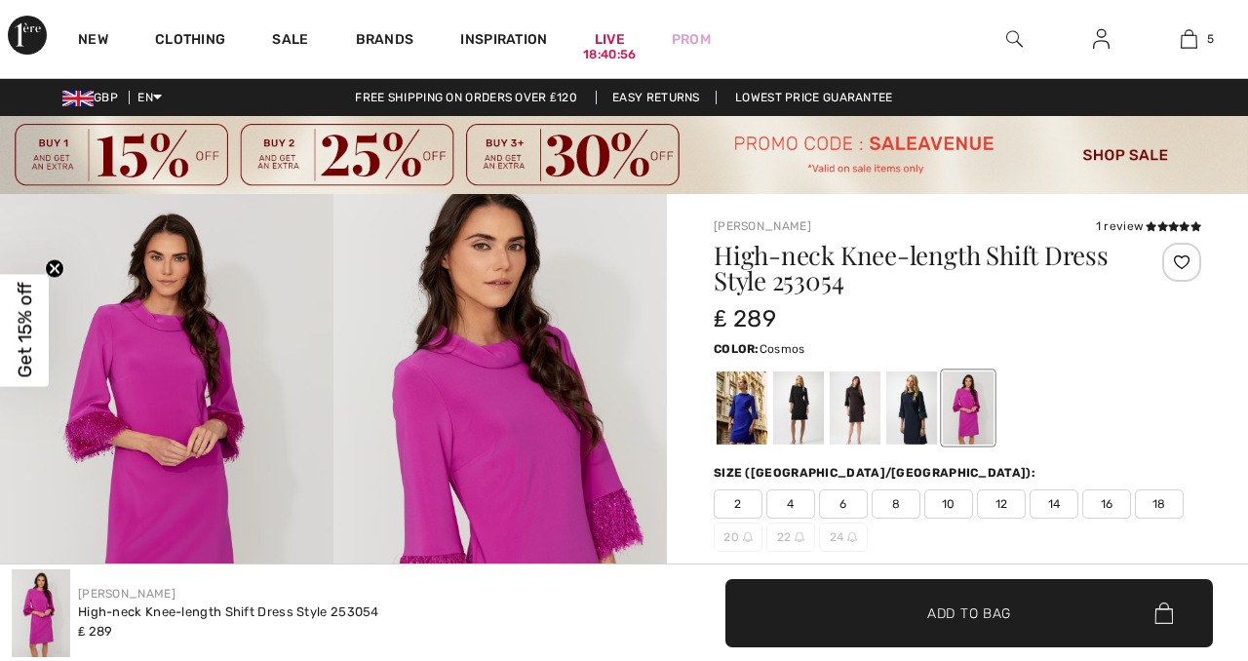
click at [493, 363] on img at bounding box center [499, 444] width 333 height 500
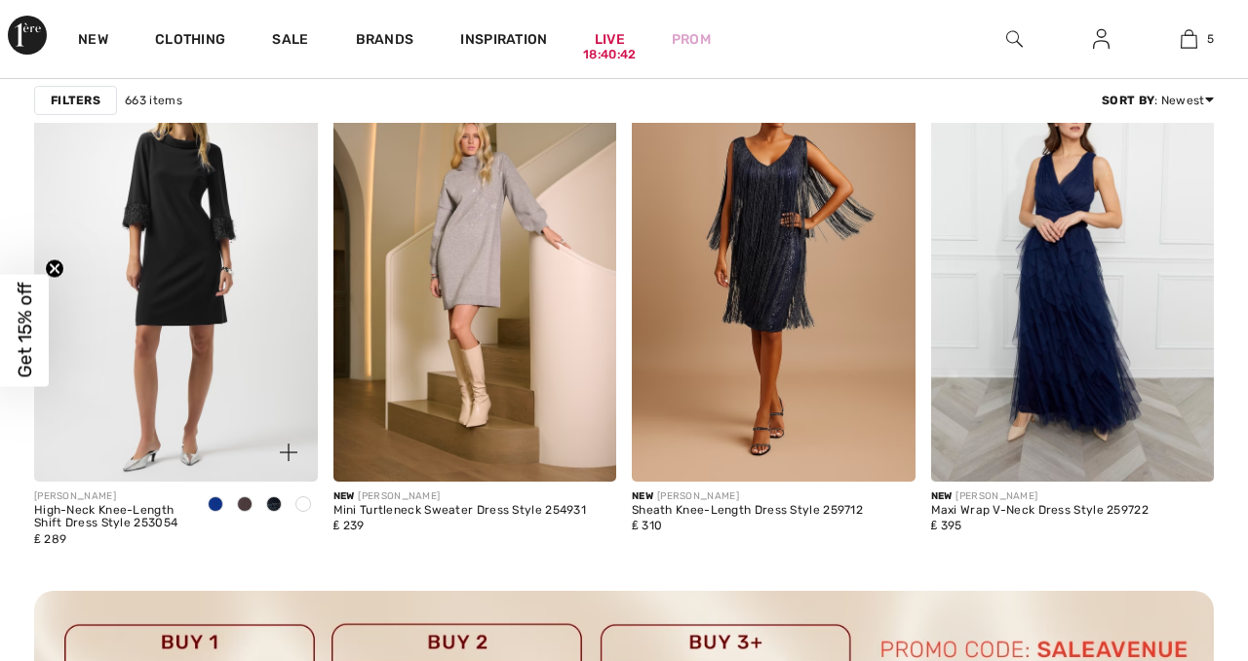
click at [167, 196] on img at bounding box center [176, 269] width 284 height 425
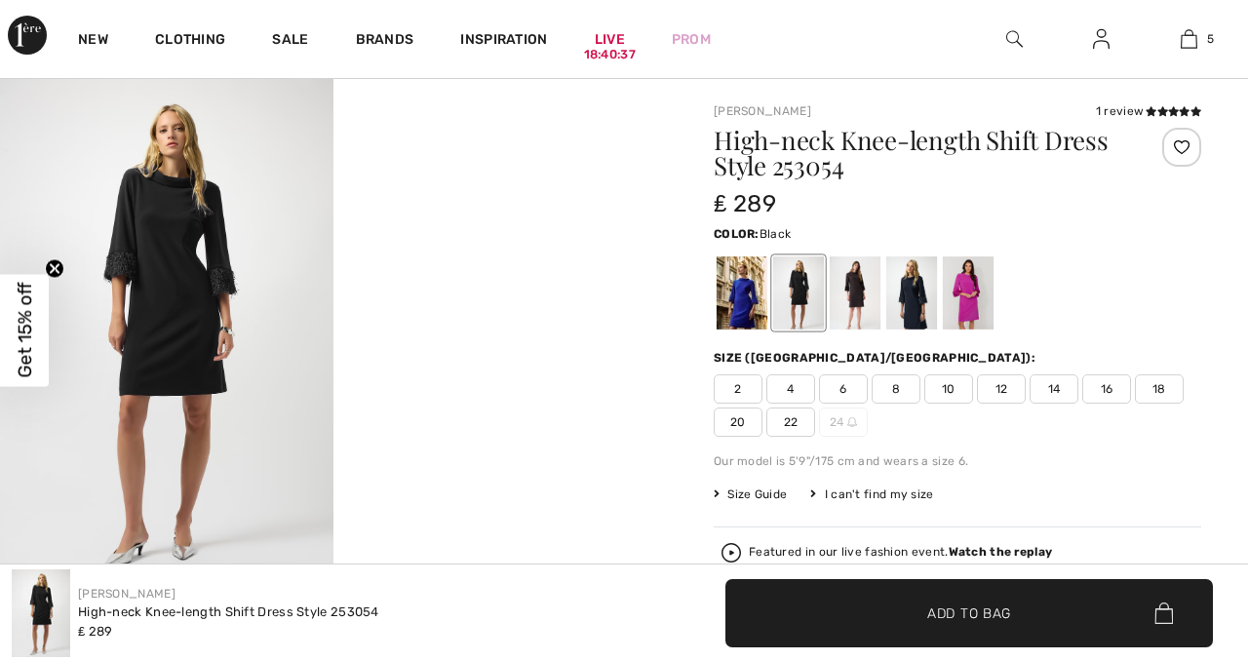
click at [169, 260] on img at bounding box center [166, 329] width 333 height 500
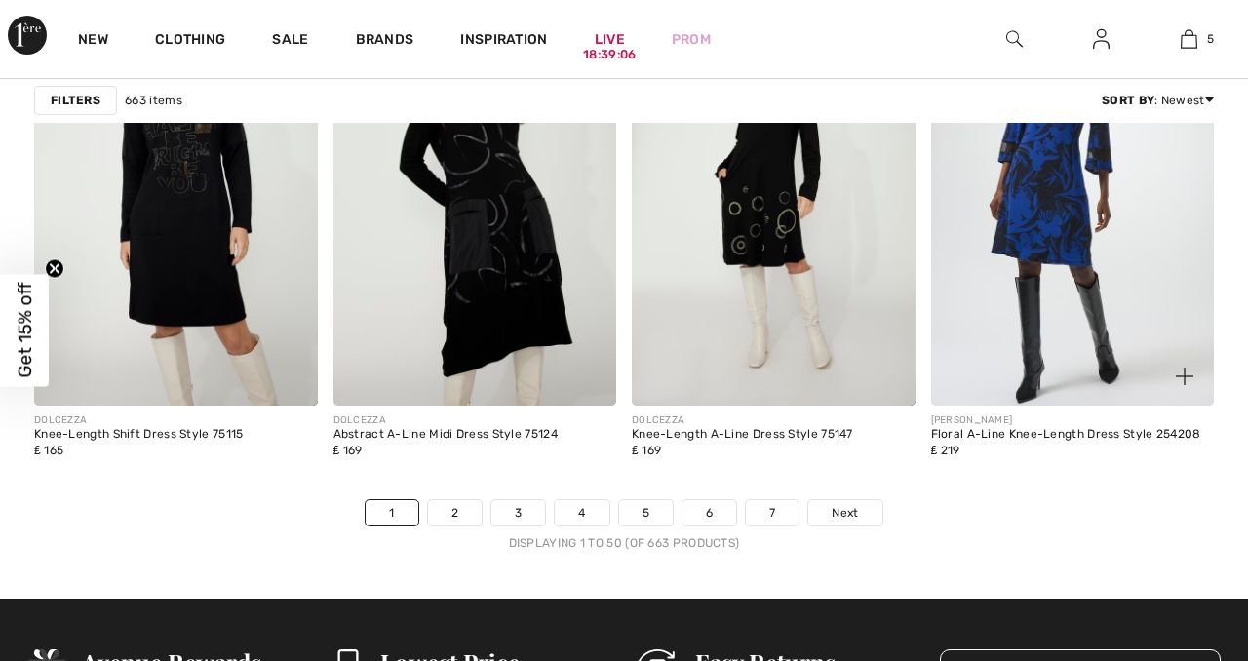
scroll to position [8135, 0]
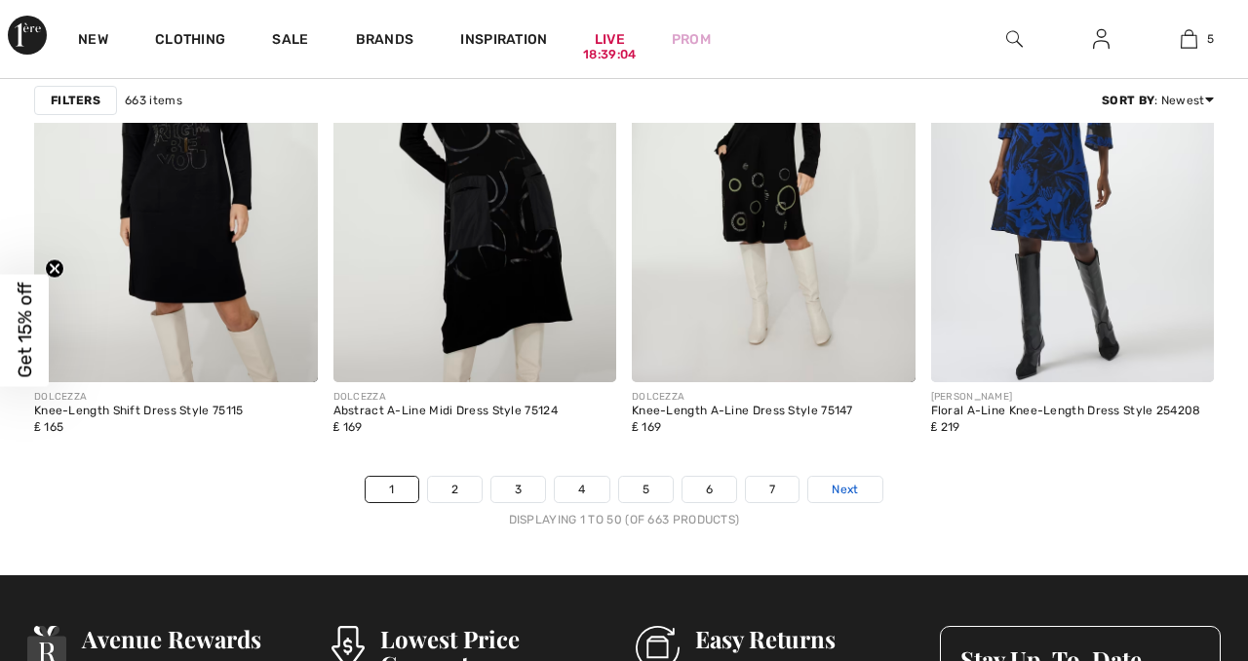
click at [848, 481] on span "Next" at bounding box center [845, 490] width 26 height 18
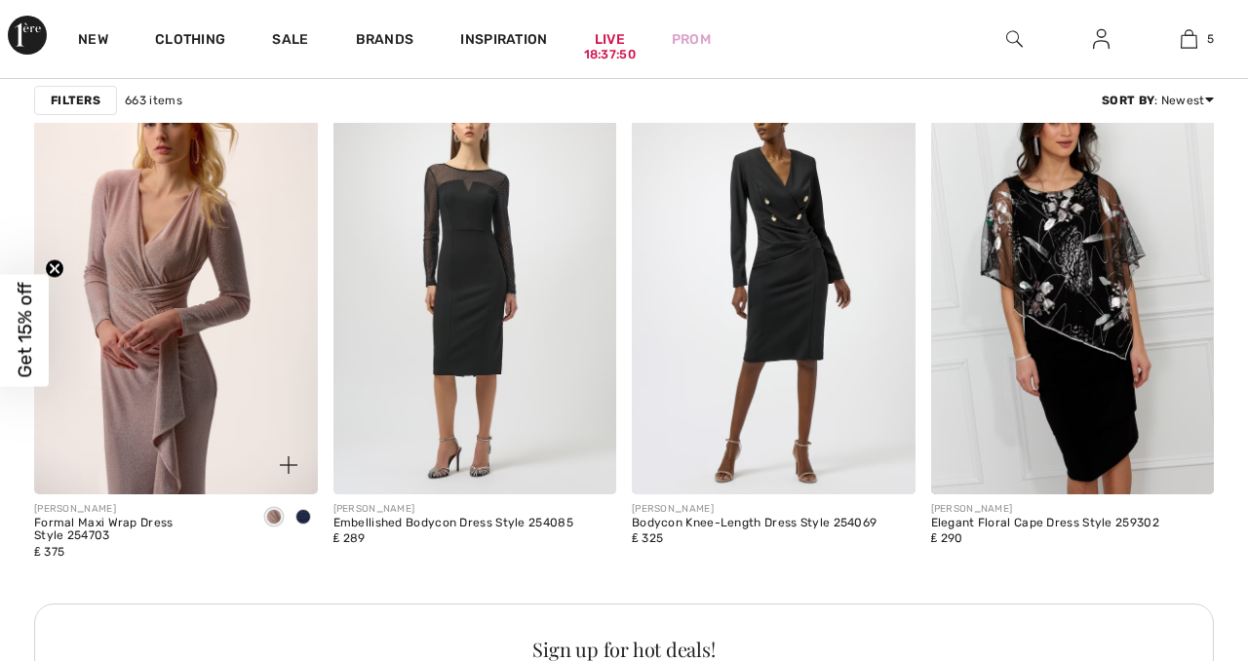
scroll to position [6090, 0]
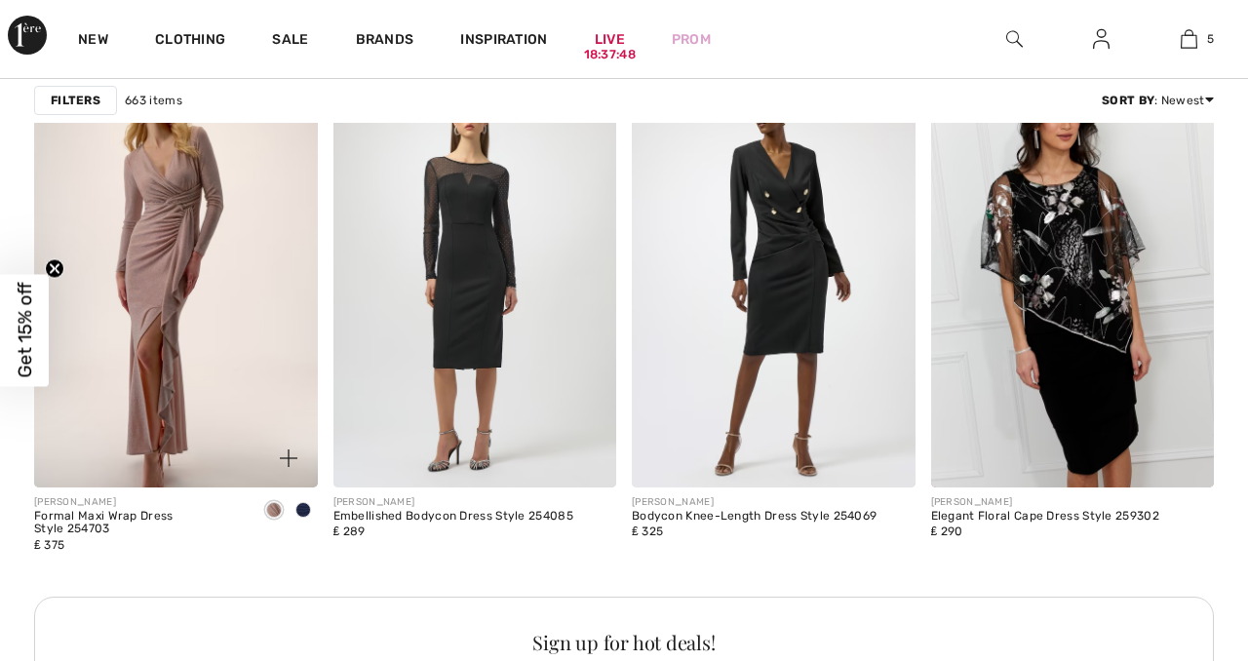
click at [301, 509] on span at bounding box center [303, 510] width 16 height 16
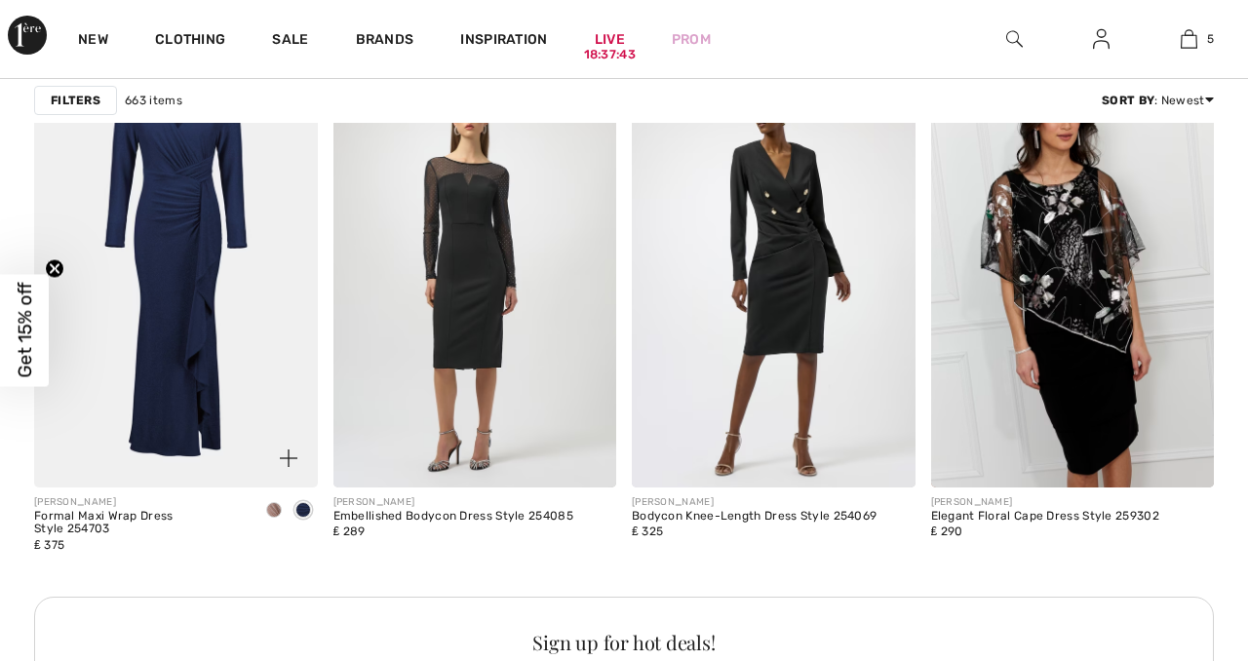
click at [194, 242] on img at bounding box center [176, 274] width 284 height 425
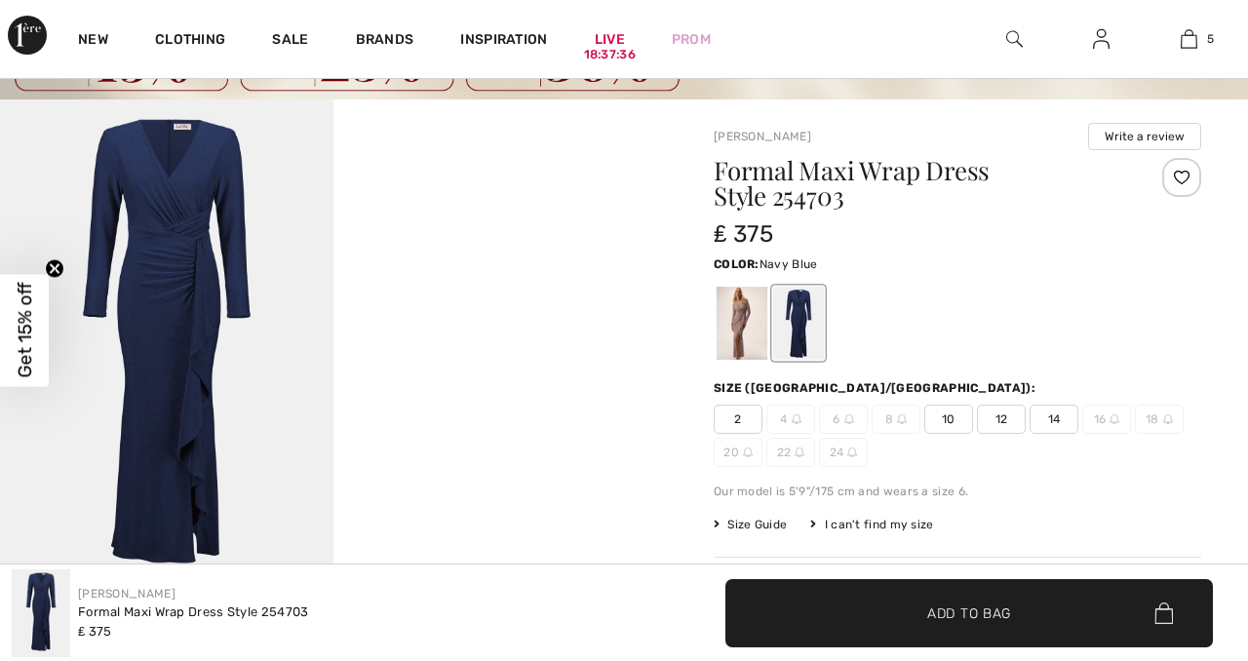
click at [800, 305] on div at bounding box center [798, 323] width 51 height 73
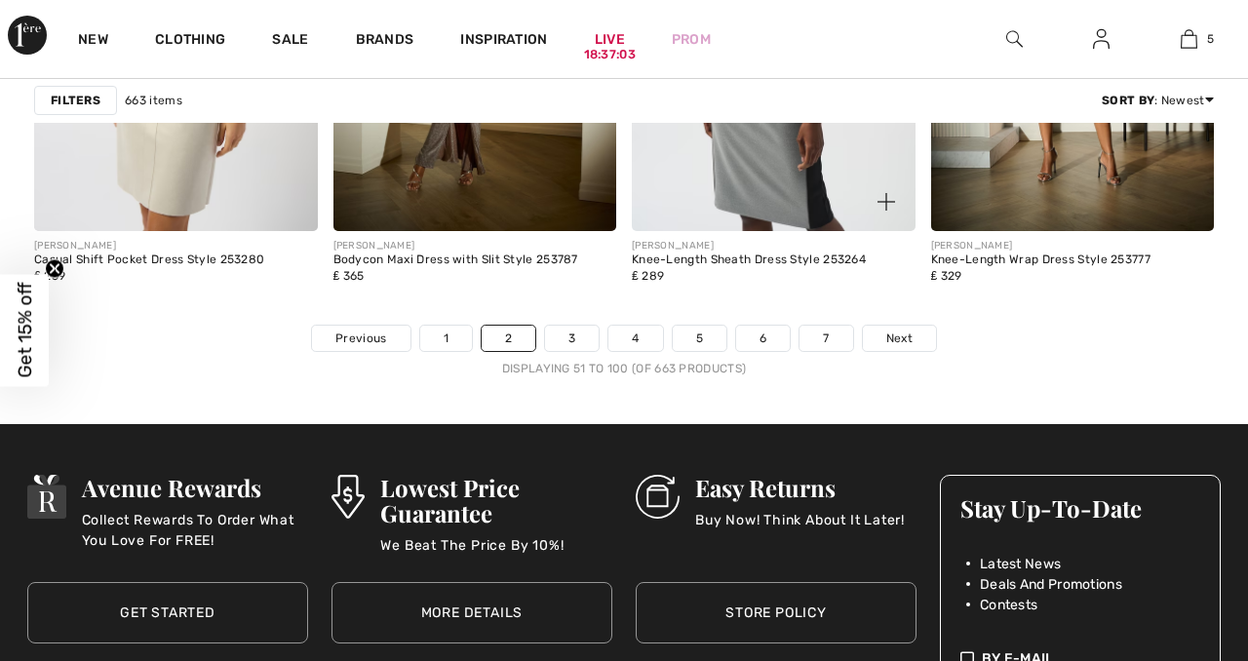
scroll to position [8330, 0]
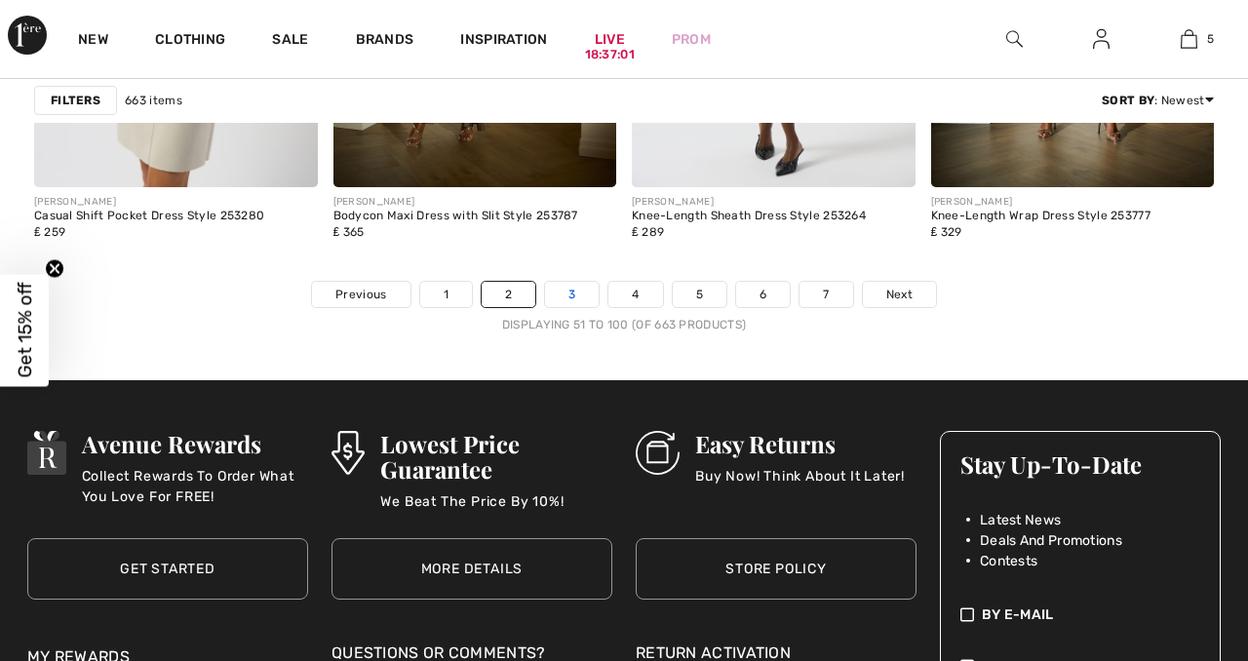
click at [569, 282] on link "3" at bounding box center [572, 294] width 54 height 25
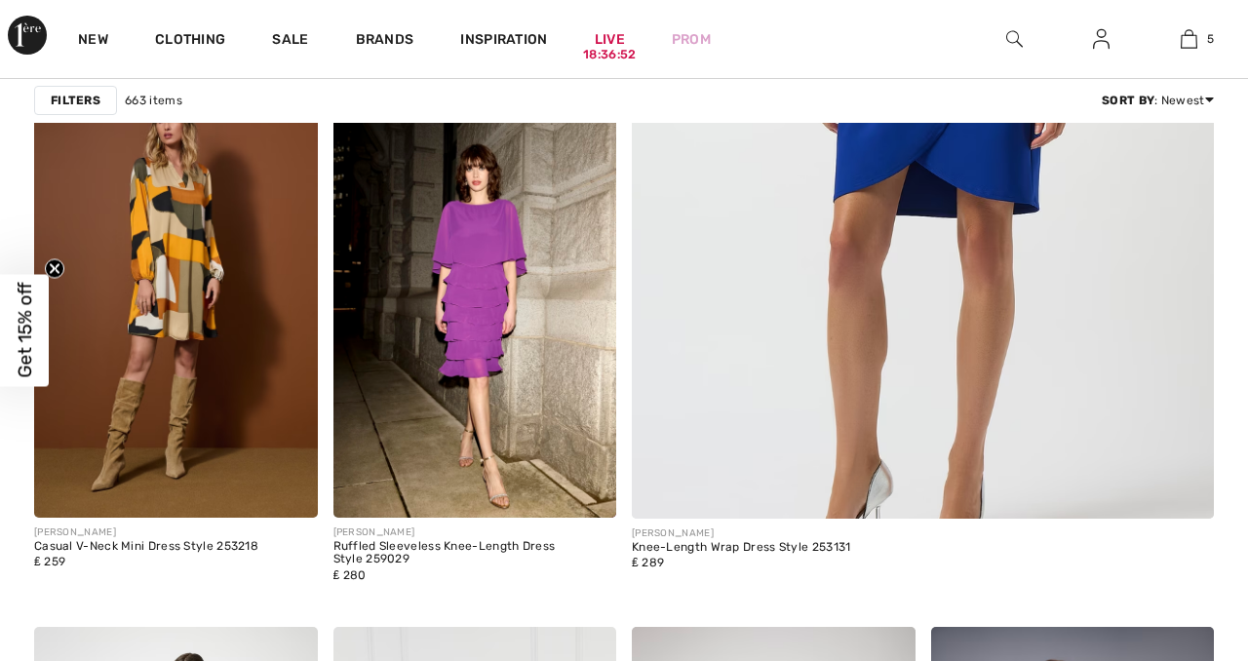
scroll to position [807, 0]
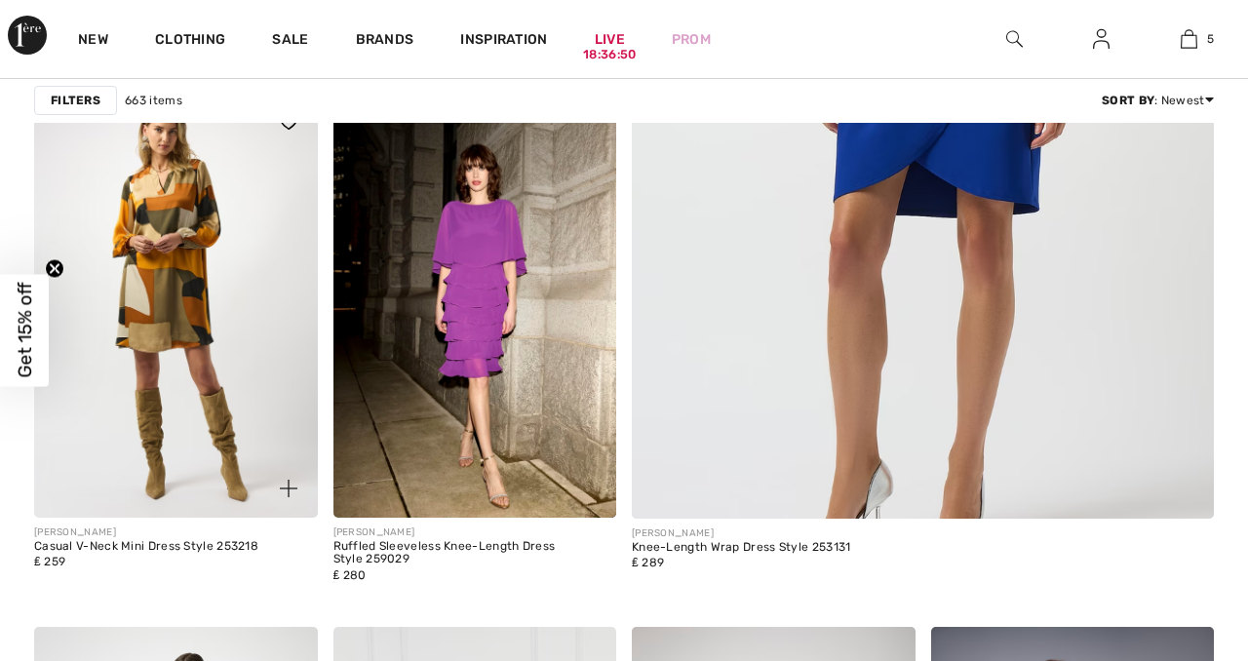
click at [183, 284] on img at bounding box center [176, 305] width 284 height 425
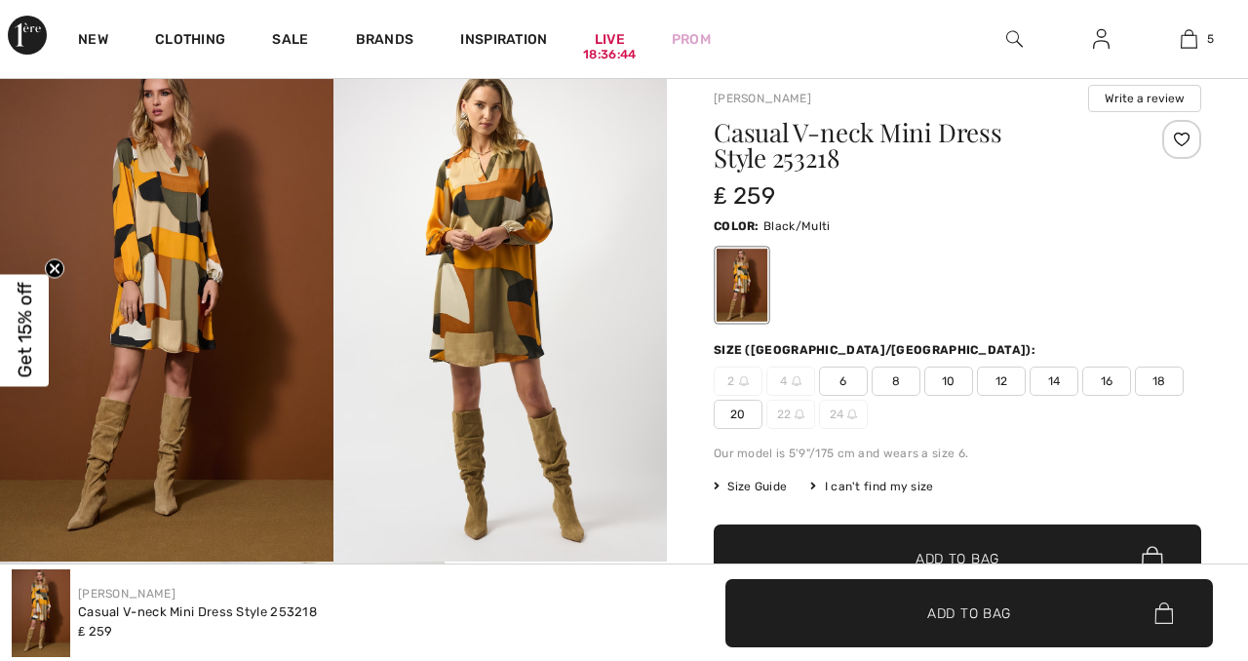
click at [484, 163] on img at bounding box center [499, 311] width 333 height 500
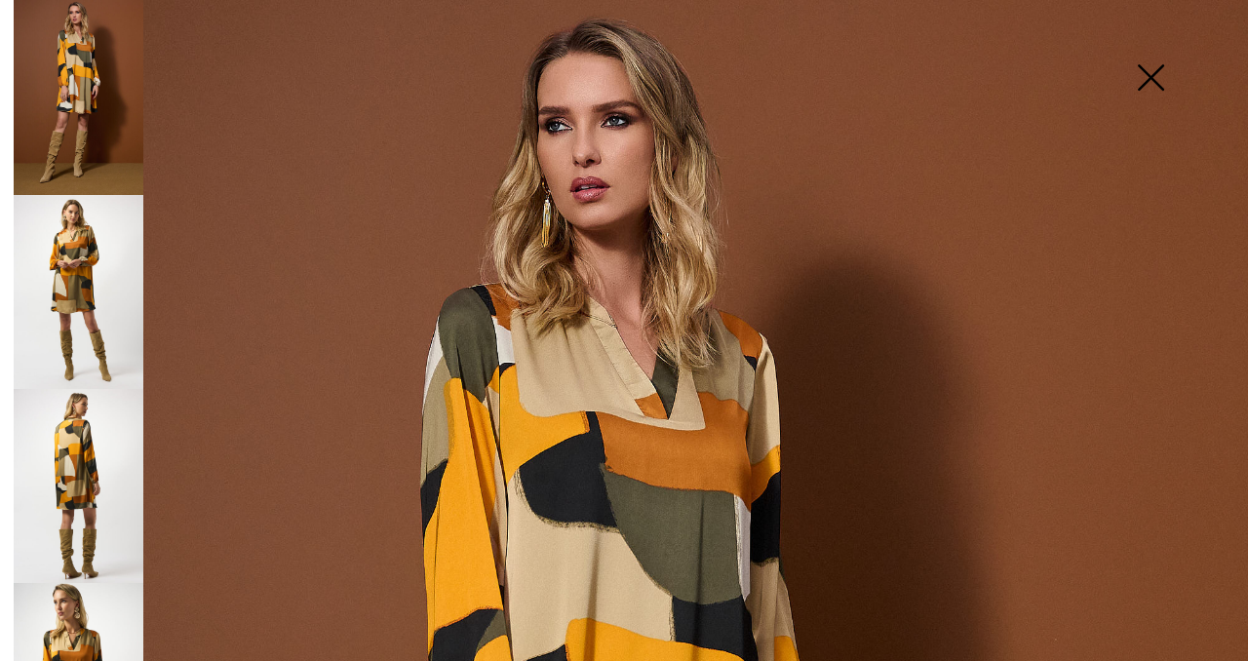
click at [80, 442] on img at bounding box center [79, 486] width 130 height 194
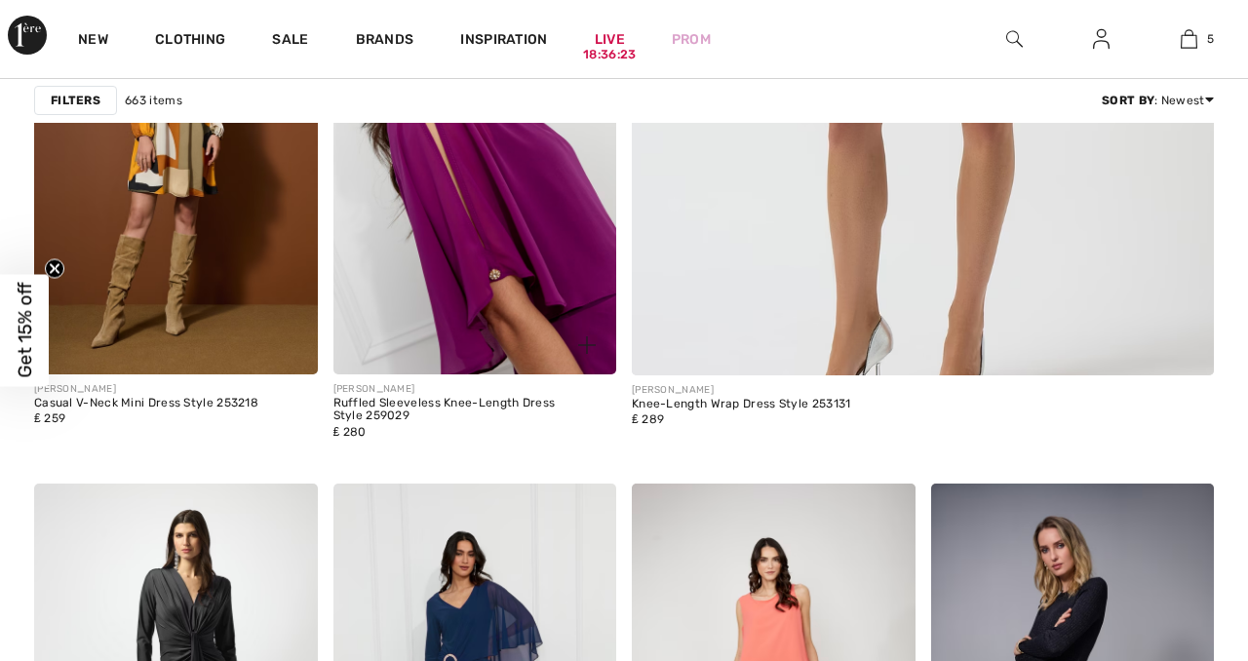
scroll to position [953, 0]
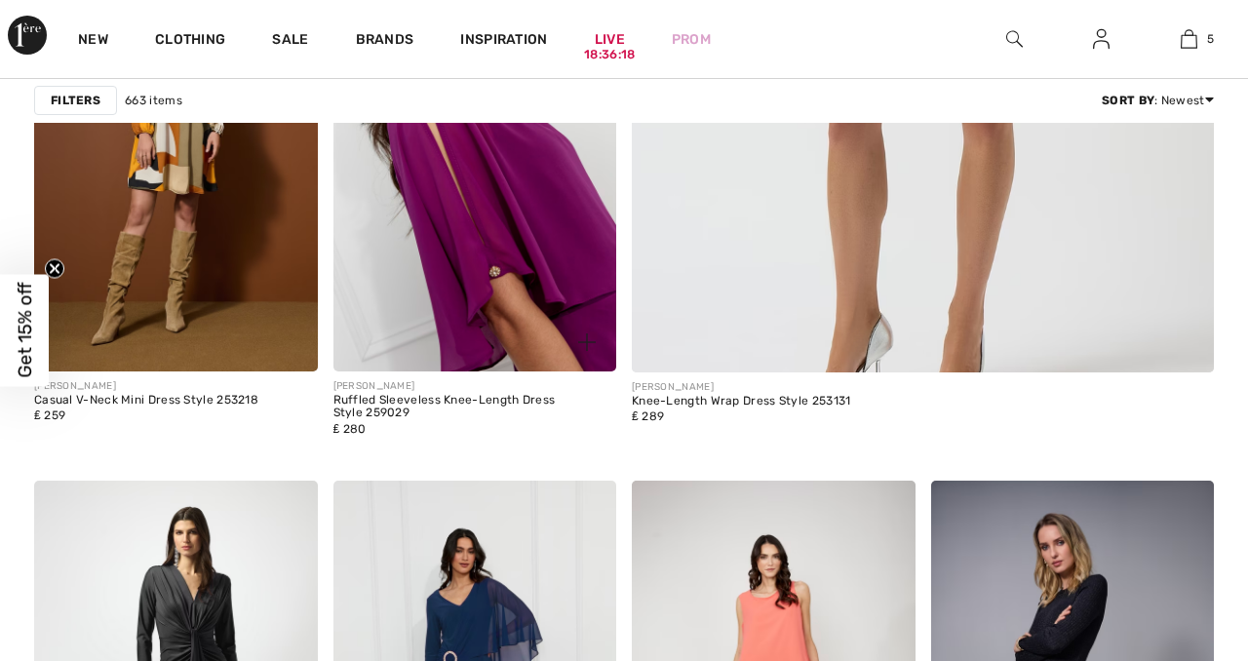
click at [544, 236] on img at bounding box center [475, 158] width 284 height 425
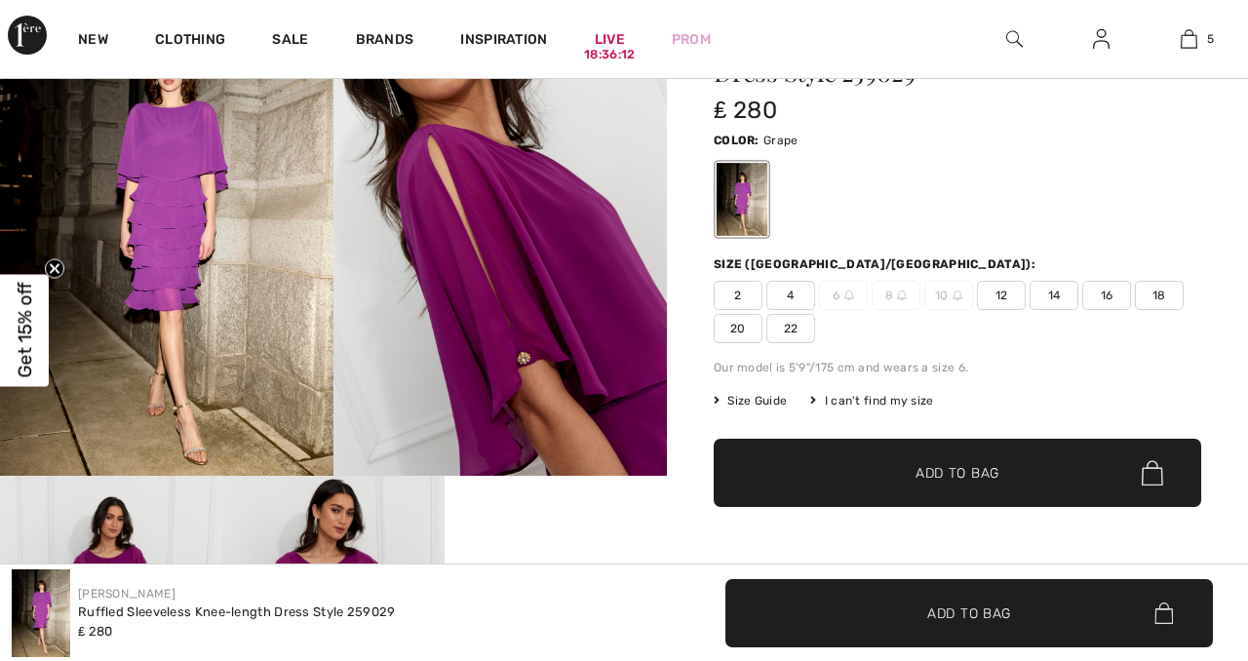
click at [184, 226] on img at bounding box center [166, 226] width 333 height 500
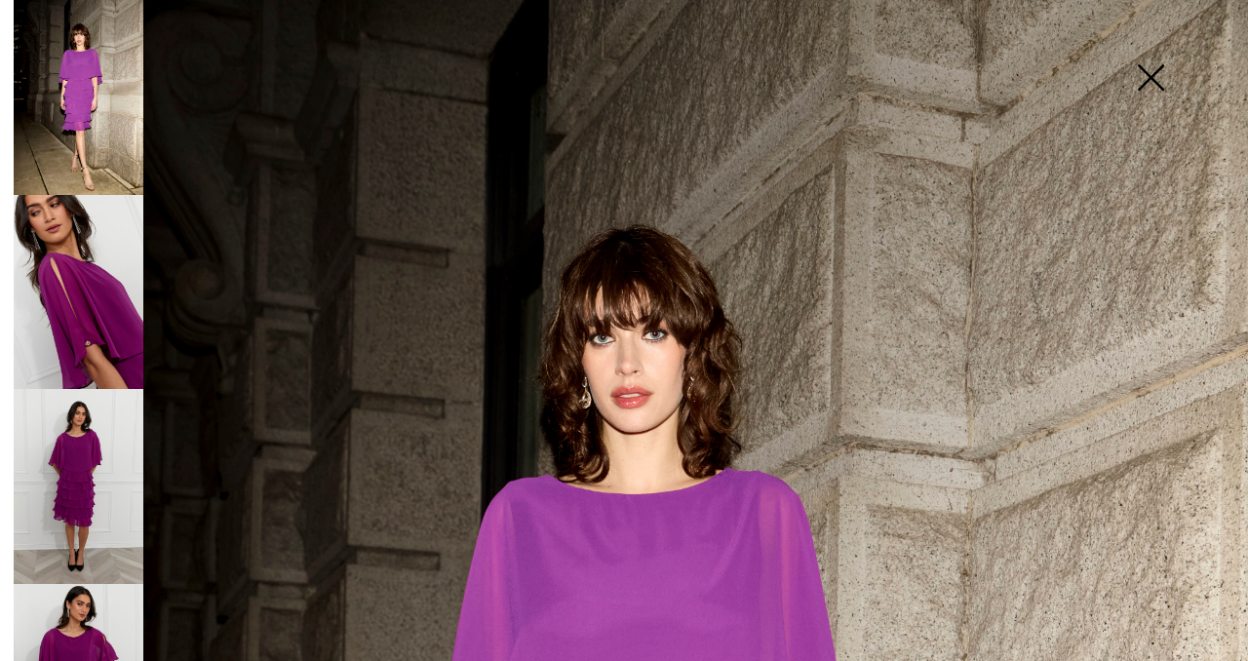
click at [84, 449] on img at bounding box center [79, 486] width 130 height 195
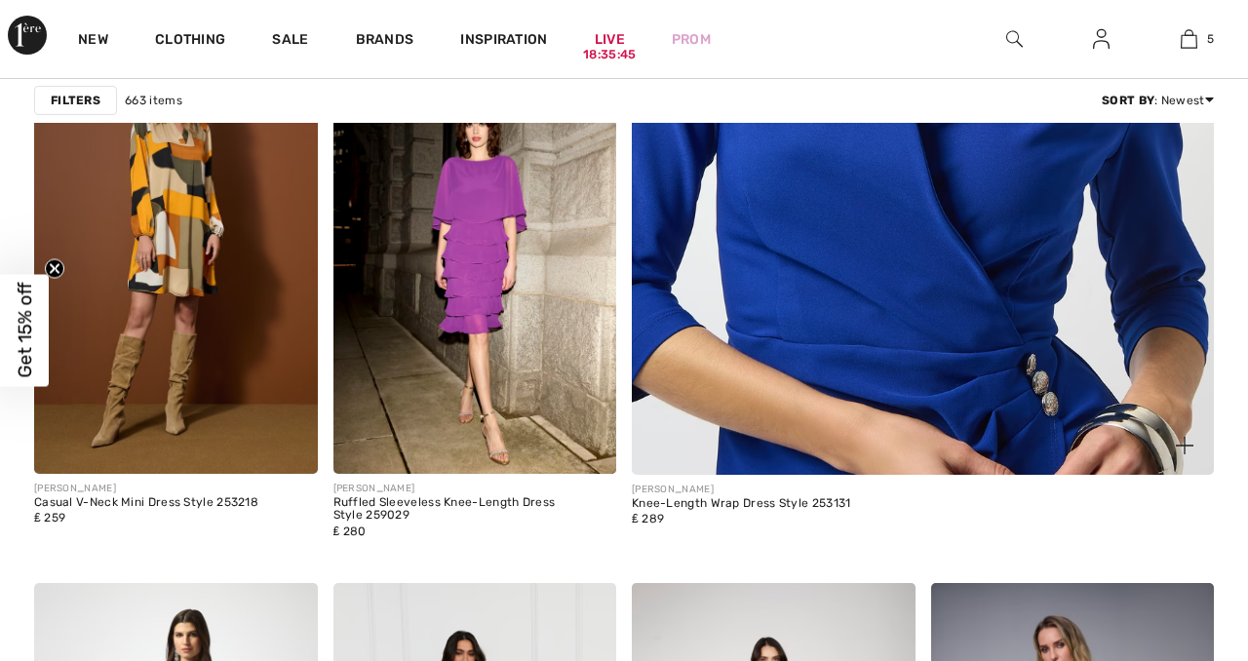
scroll to position [891, 0]
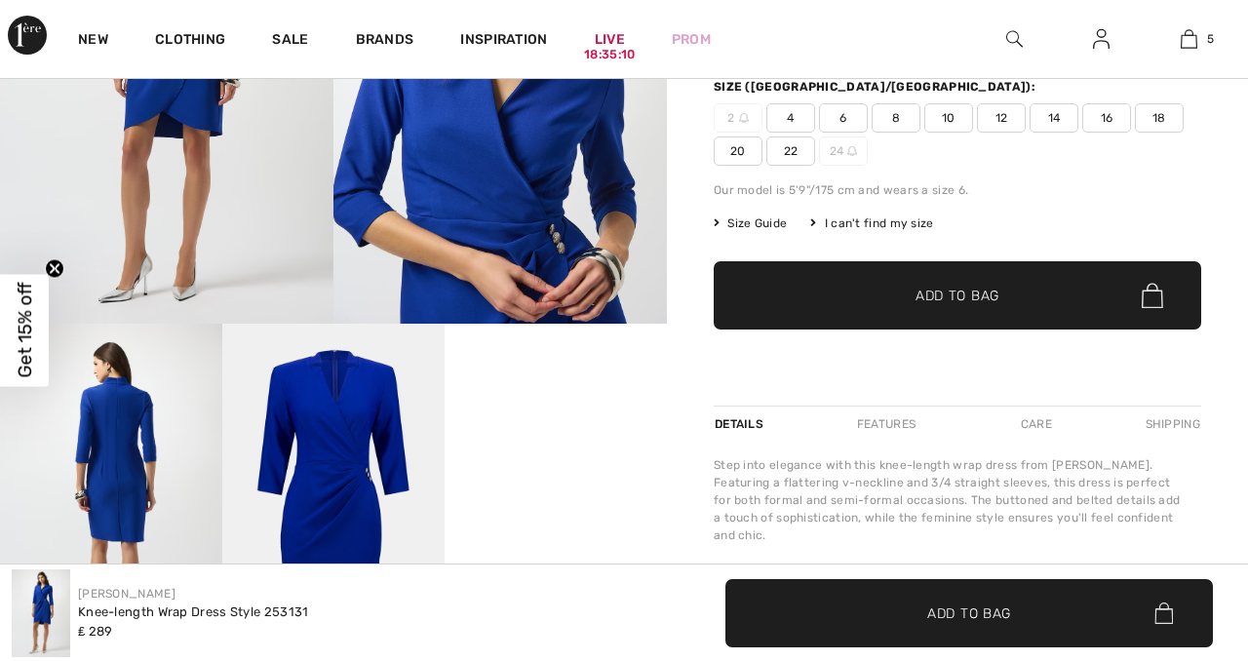
scroll to position [346, 0]
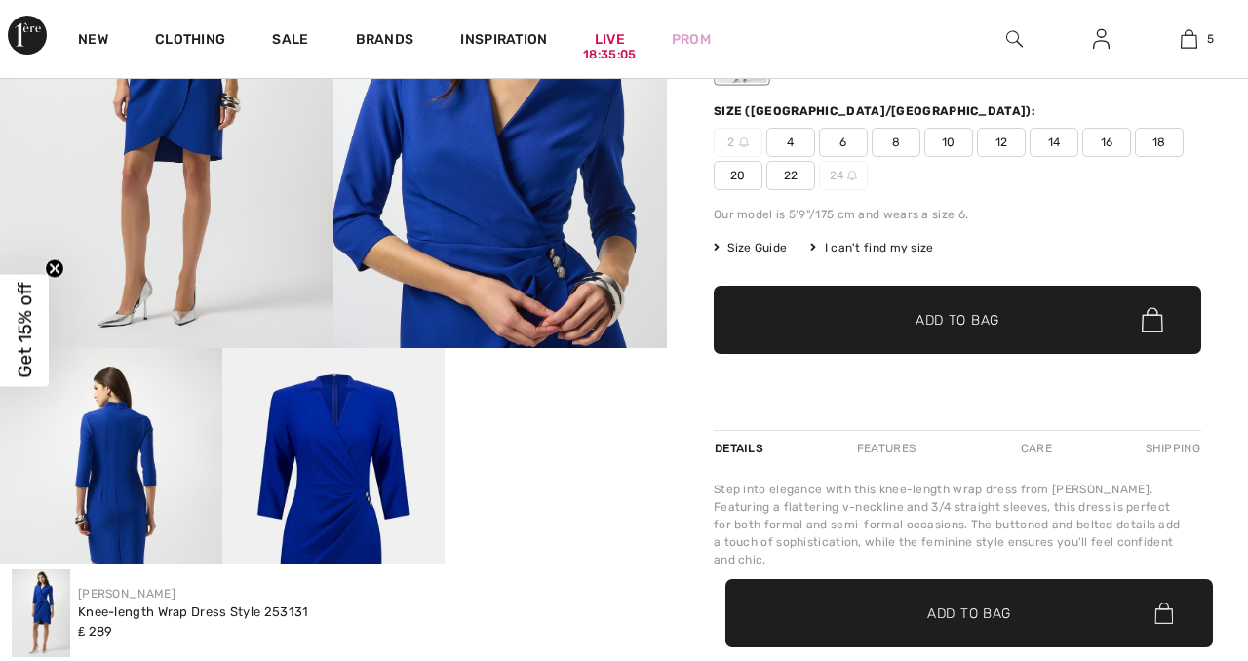
click at [987, 138] on span "12" at bounding box center [1001, 142] width 49 height 29
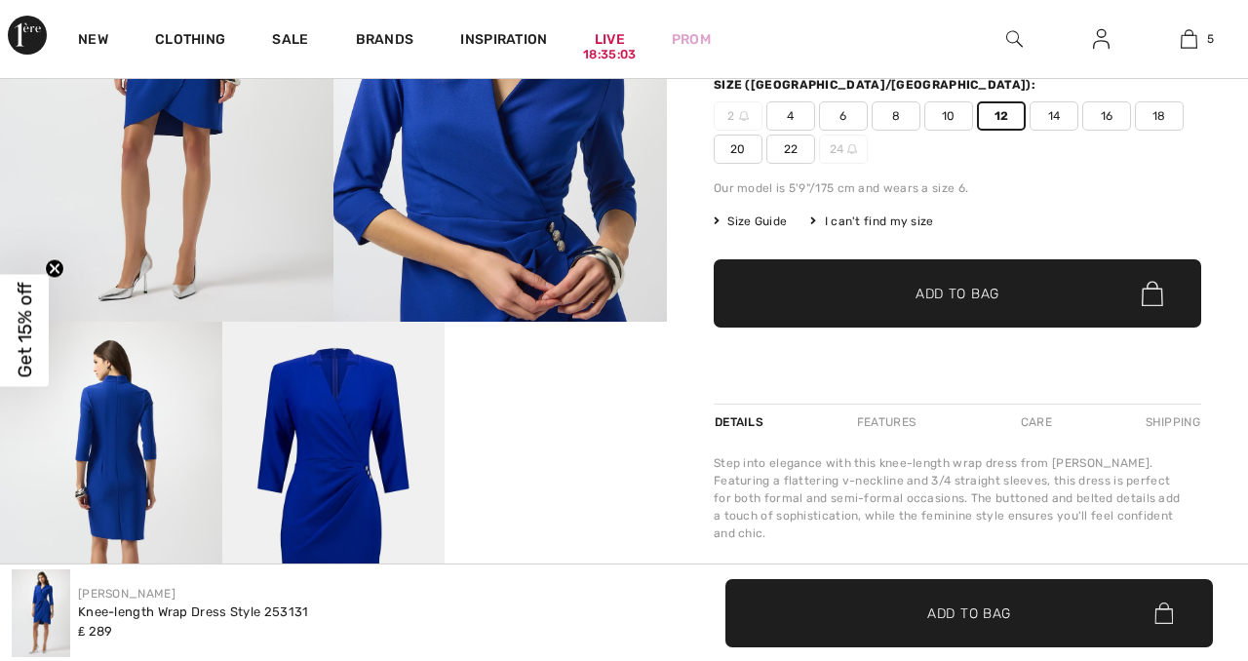
scroll to position [374, 0]
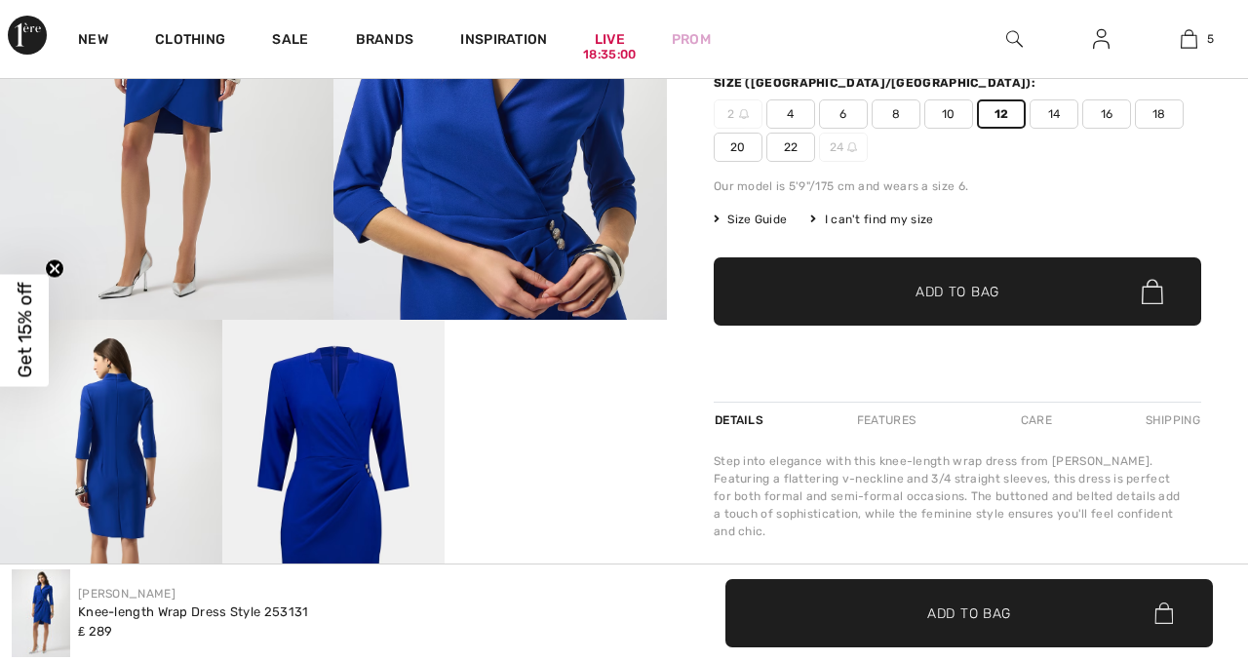
click at [971, 277] on span "✔ Added to Bag Add to Bag" at bounding box center [957, 291] width 487 height 68
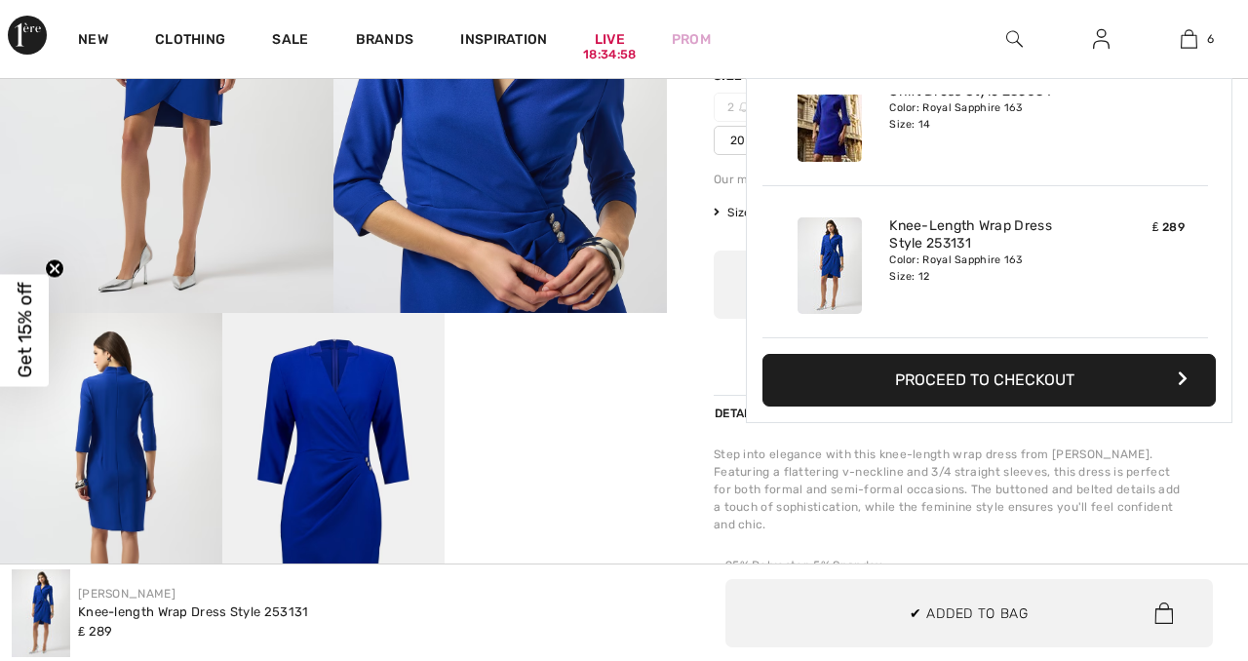
scroll to position [382, 0]
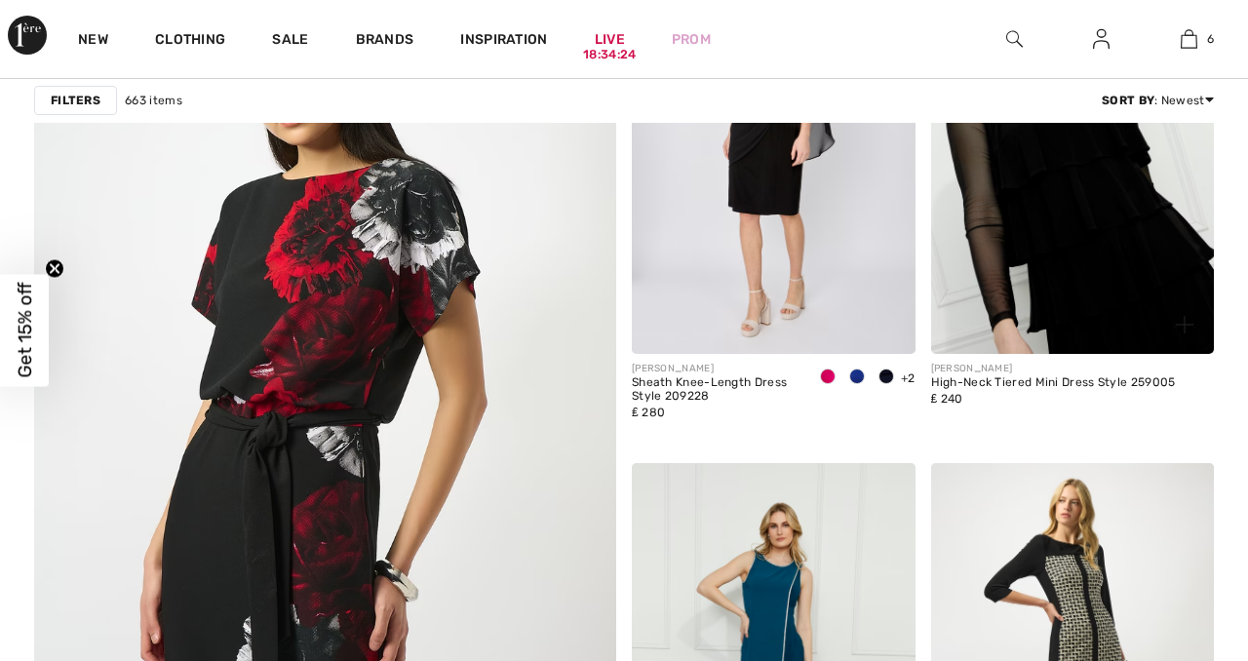
scroll to position [4624, 0]
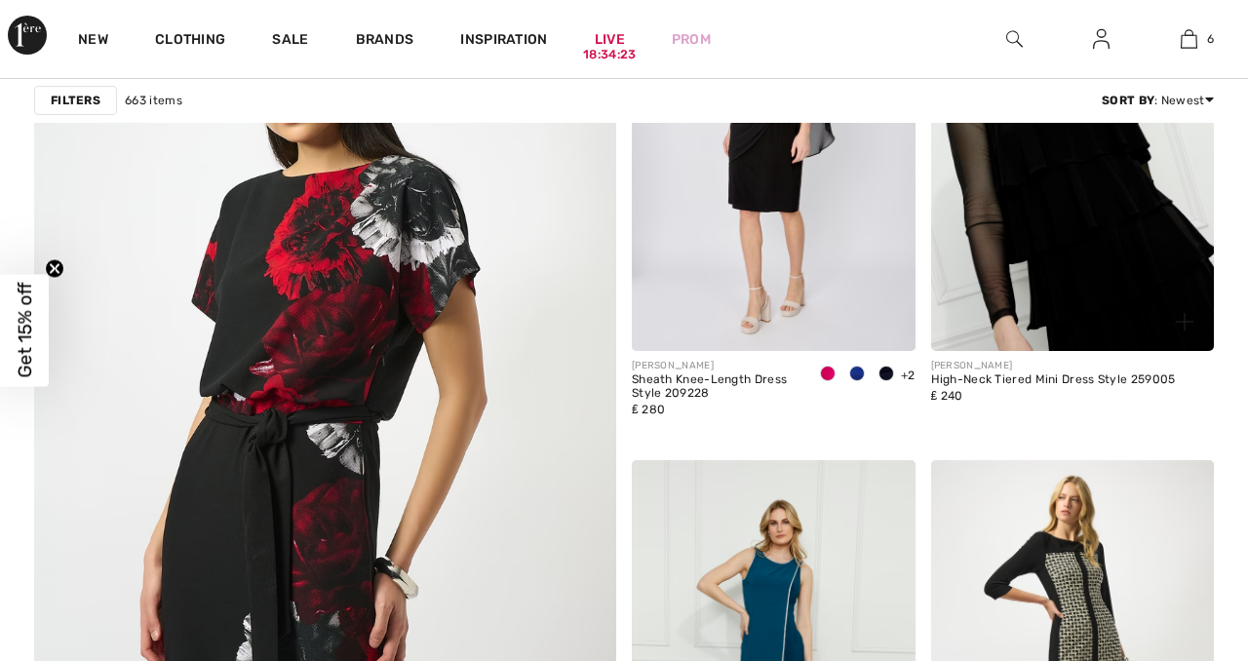
click at [1046, 192] on img at bounding box center [1073, 139] width 284 height 425
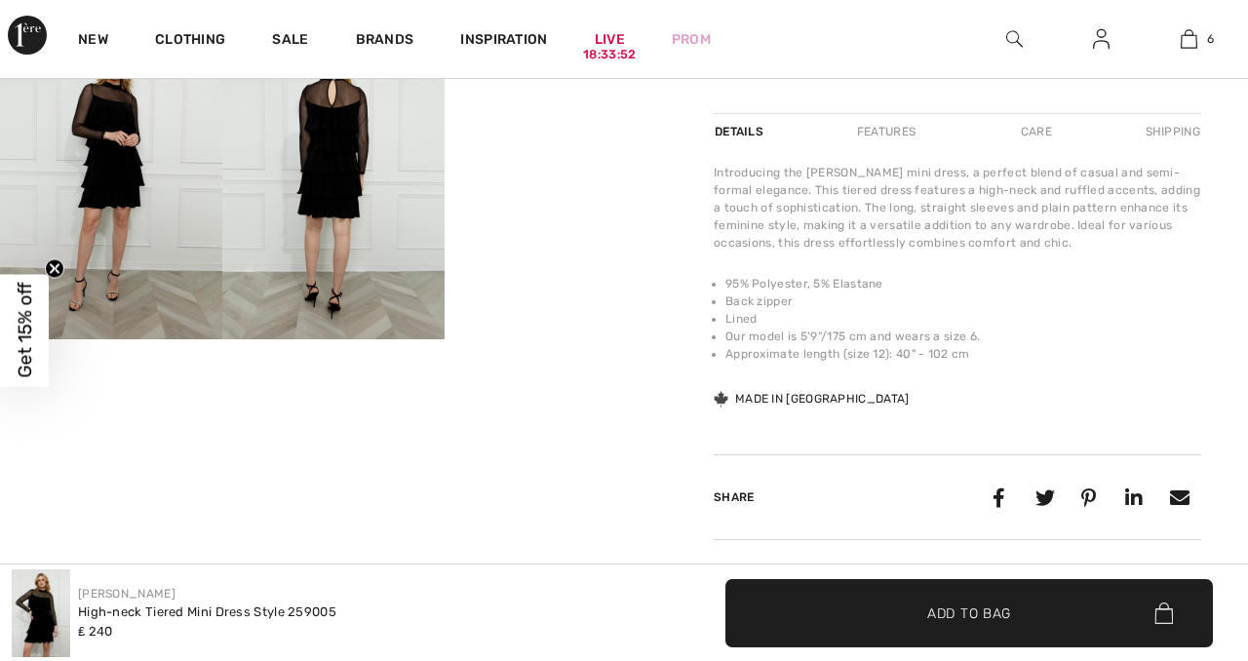
scroll to position [694, 0]
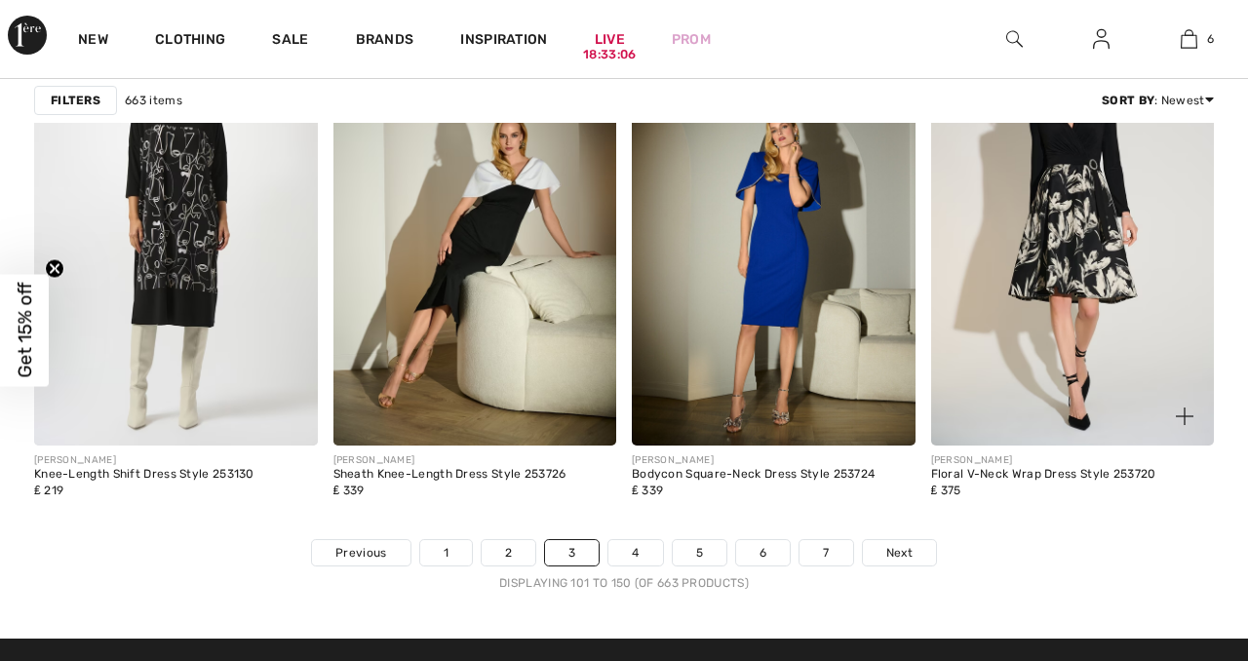
scroll to position [8073, 0]
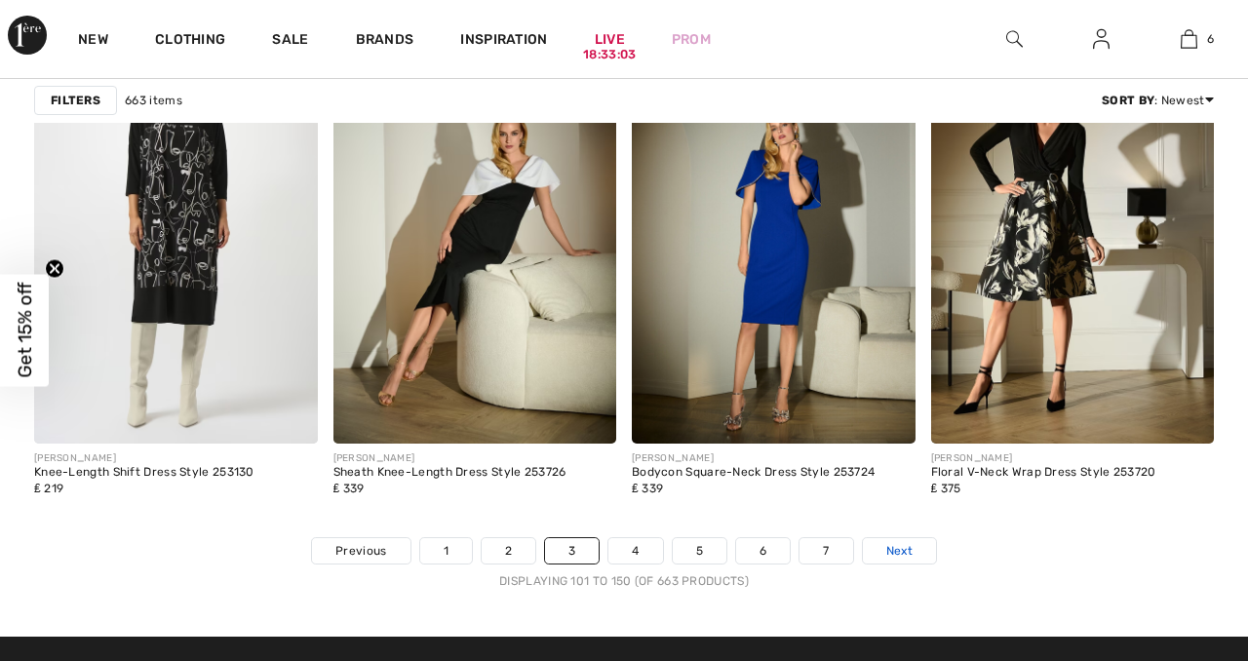
click at [900, 542] on span "Next" at bounding box center [899, 551] width 26 height 18
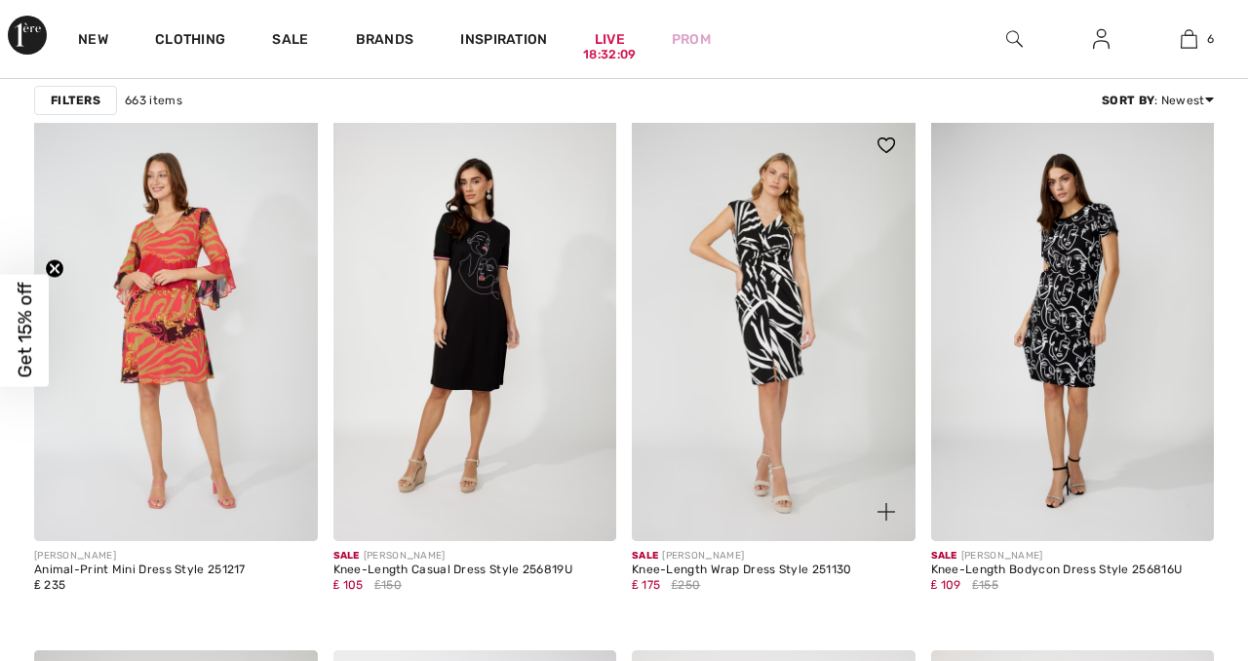
scroll to position [6913, 0]
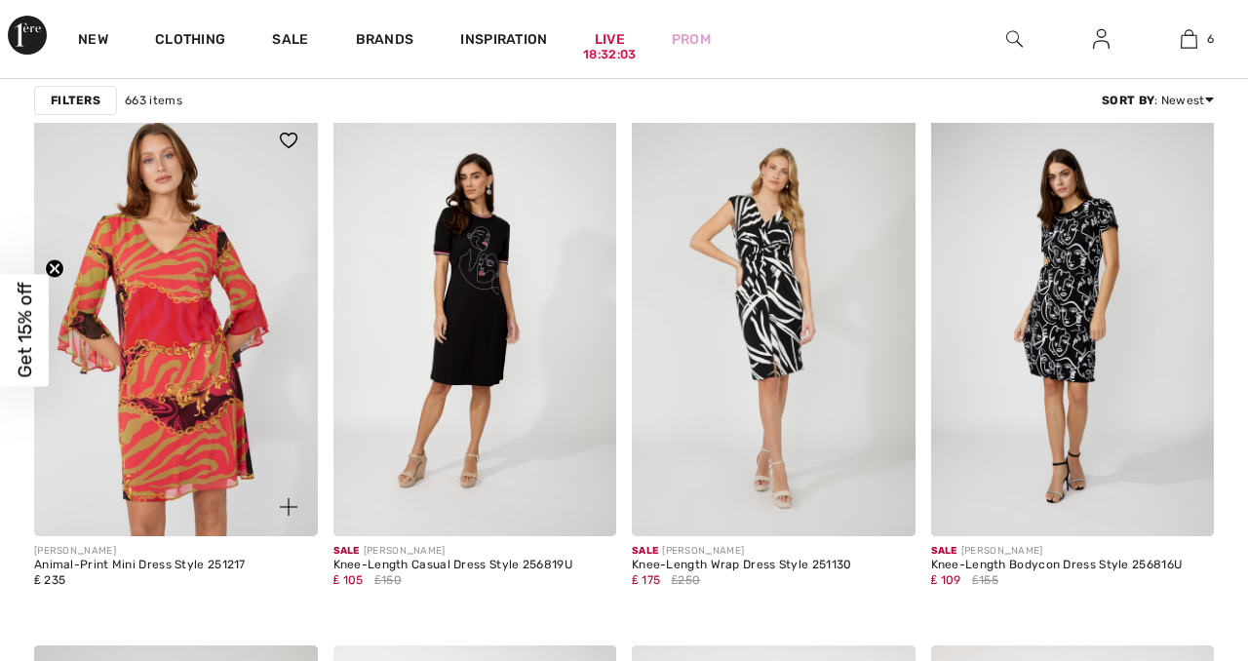
click at [218, 406] on img at bounding box center [176, 323] width 284 height 425
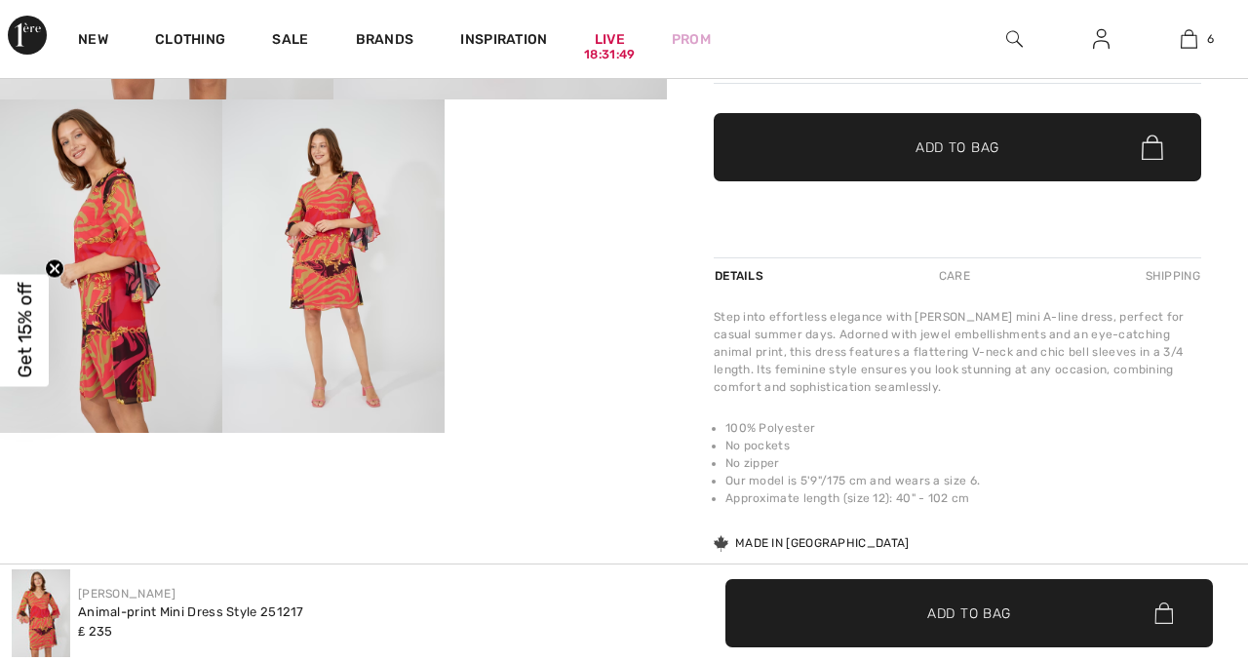
scroll to position [596, 0]
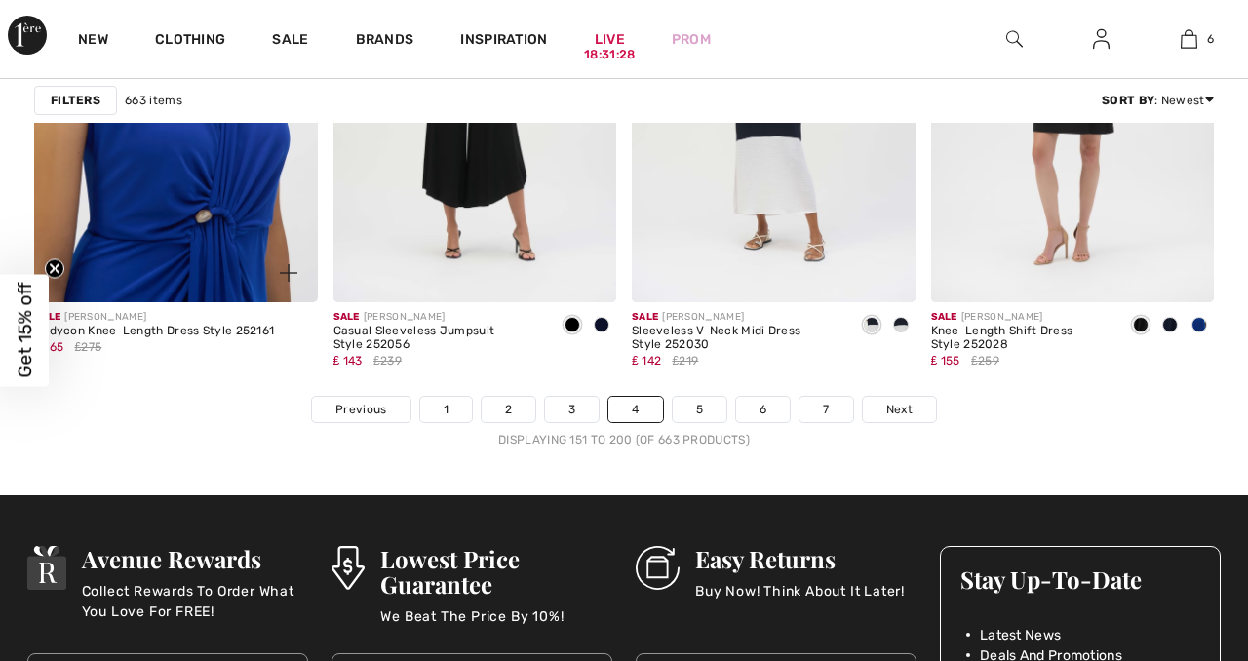
scroll to position [8227, 0]
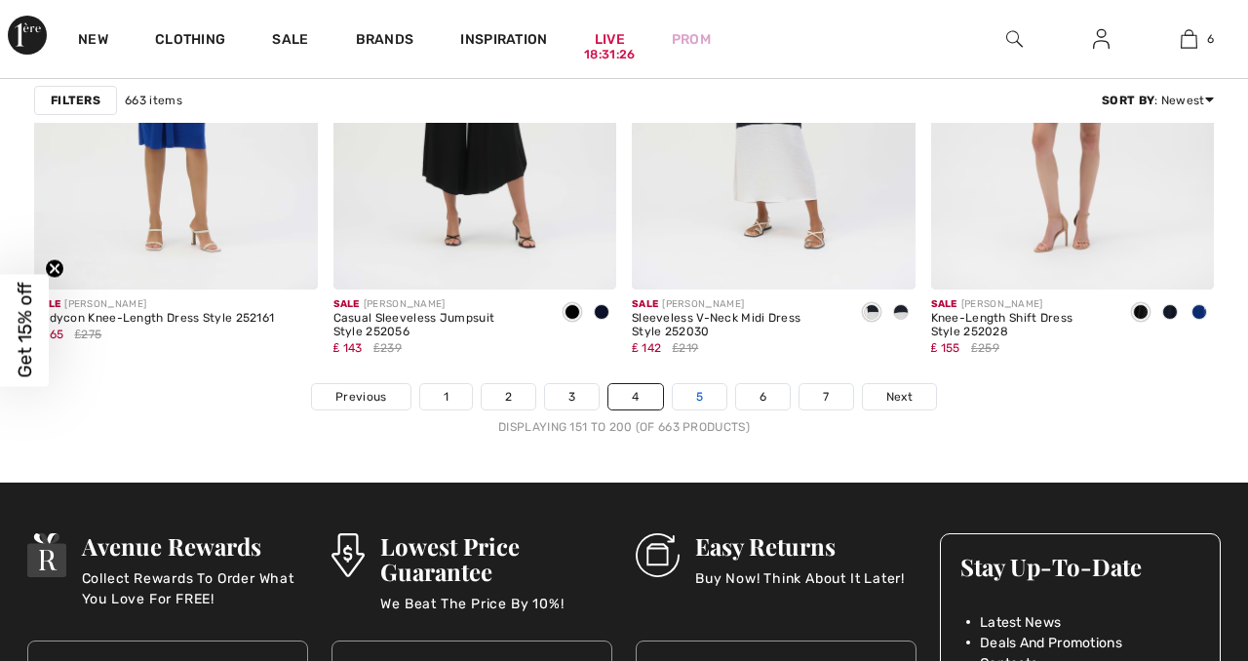
click at [703, 384] on link "5" at bounding box center [700, 396] width 54 height 25
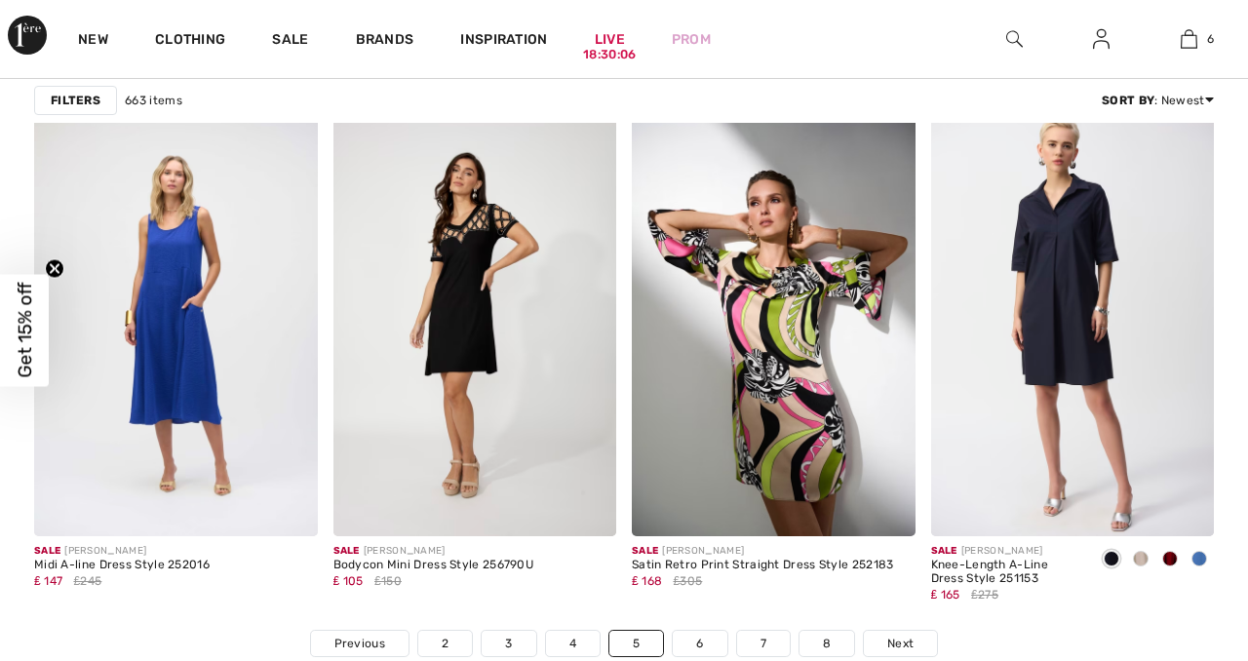
scroll to position [7982, 0]
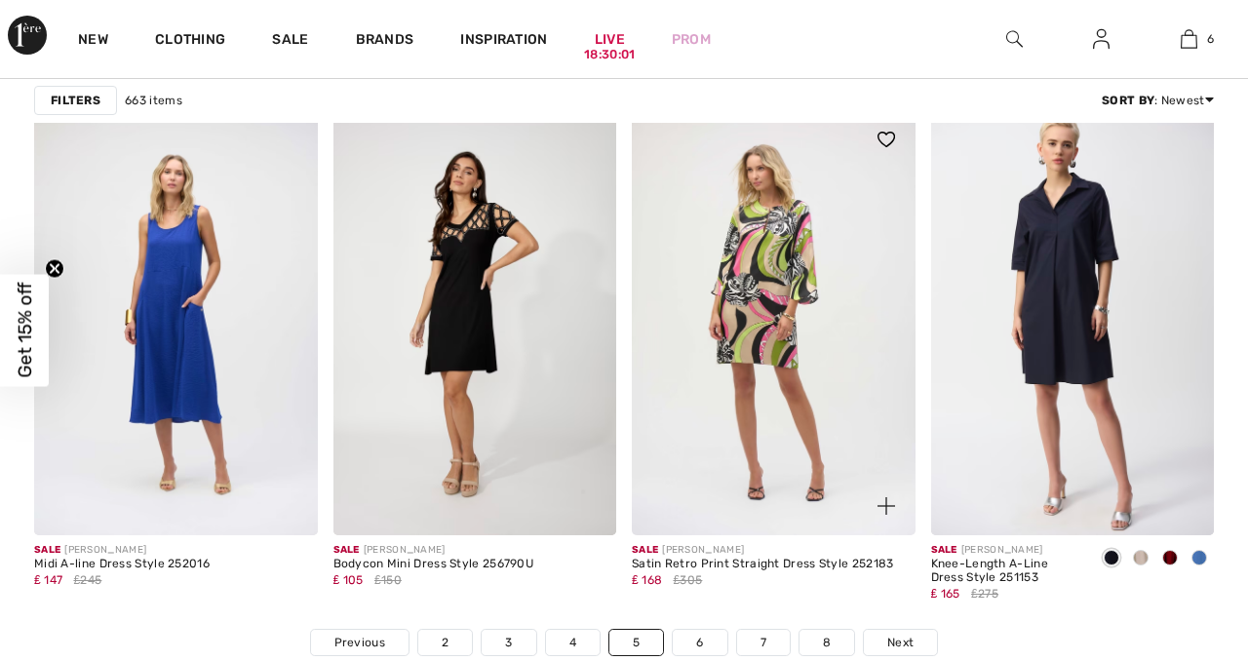
click at [744, 266] on img at bounding box center [774, 322] width 284 height 425
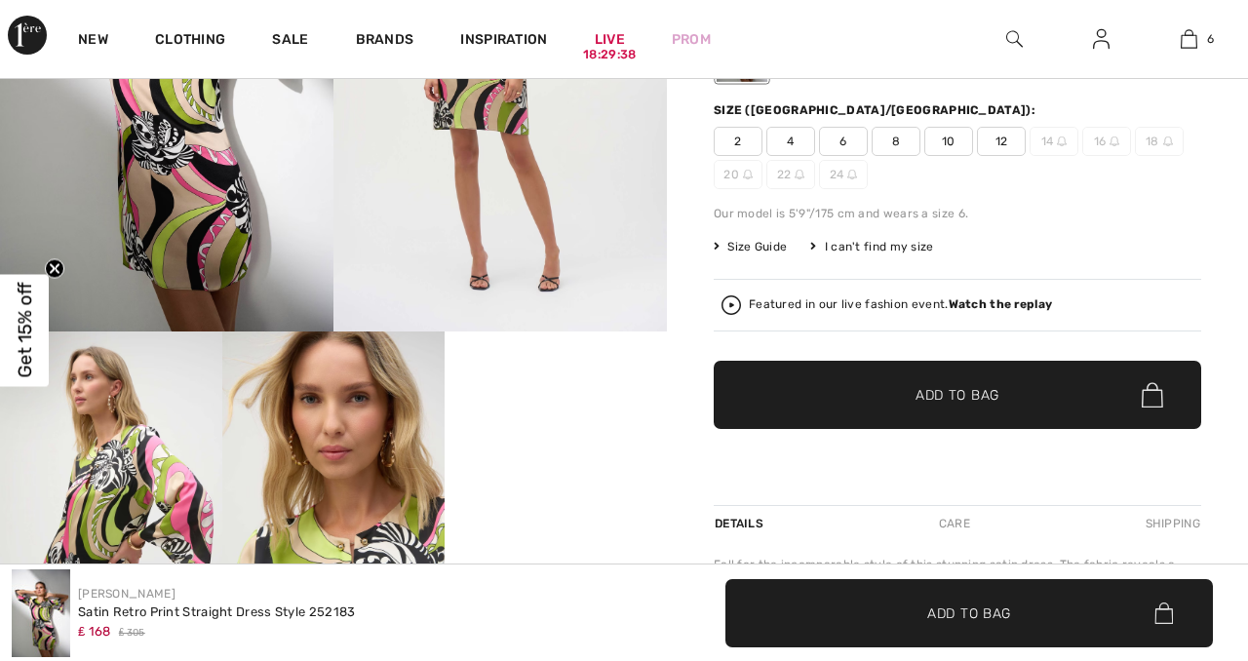
scroll to position [361, 0]
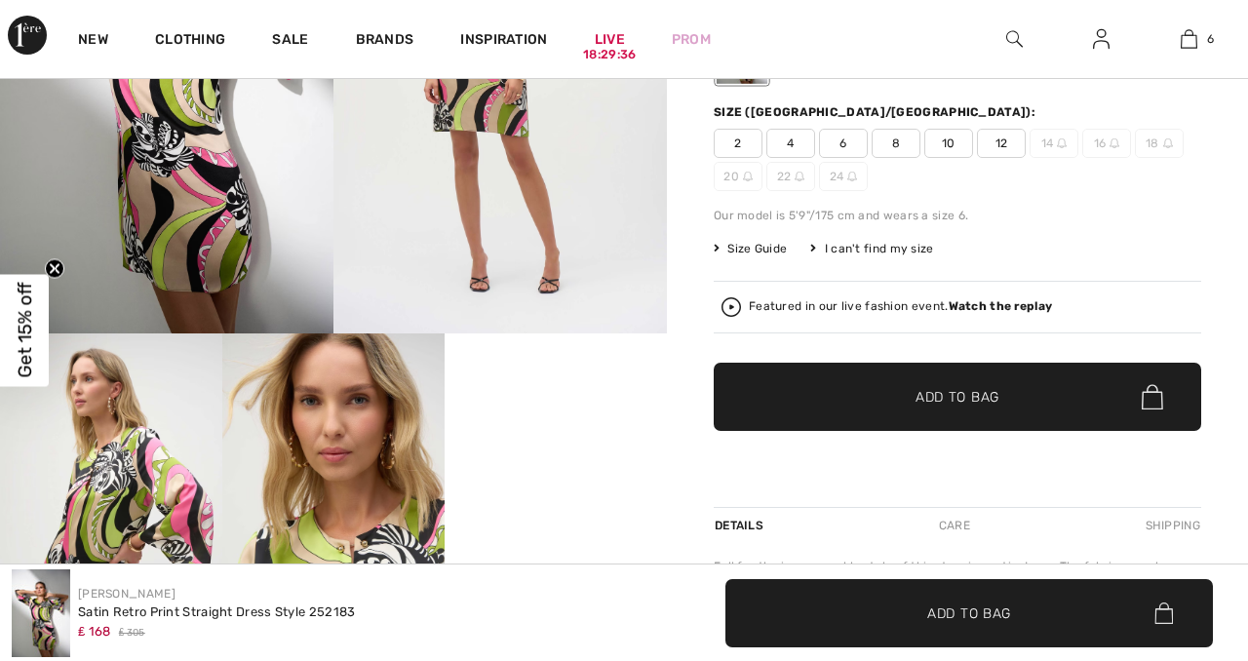
click at [984, 138] on span "12" at bounding box center [1001, 143] width 49 height 29
click at [926, 398] on span "Add to Bag" at bounding box center [957, 397] width 84 height 20
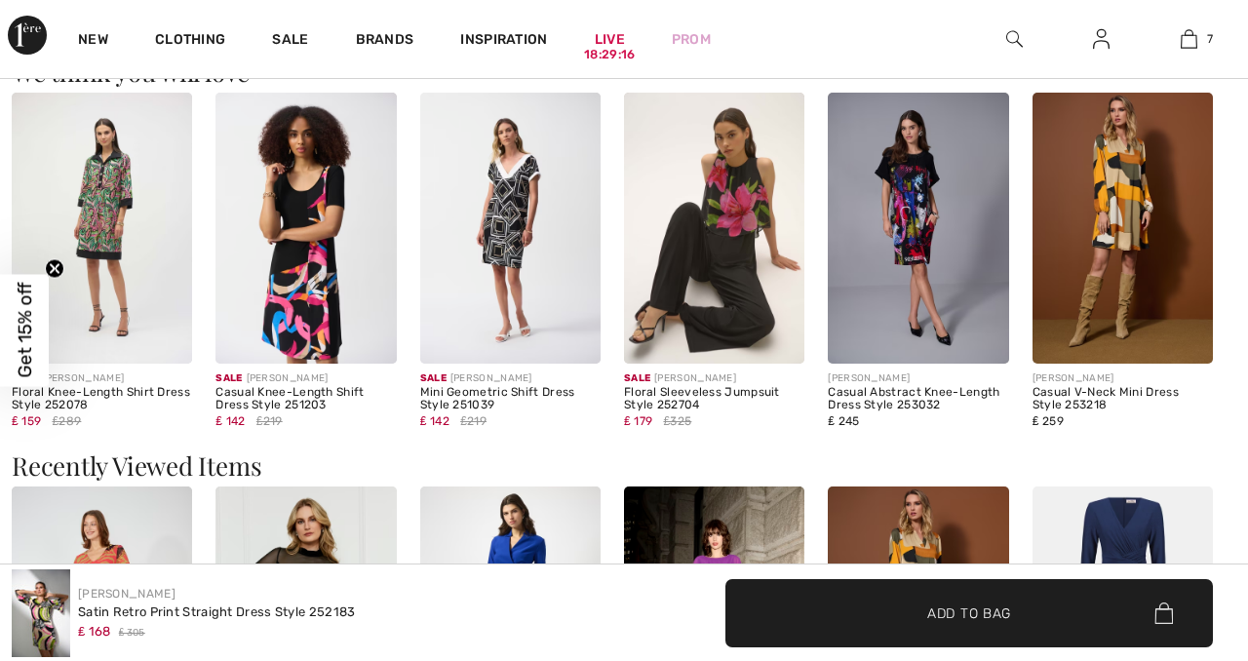
scroll to position [1732, 0]
click at [724, 264] on img at bounding box center [714, 228] width 180 height 271
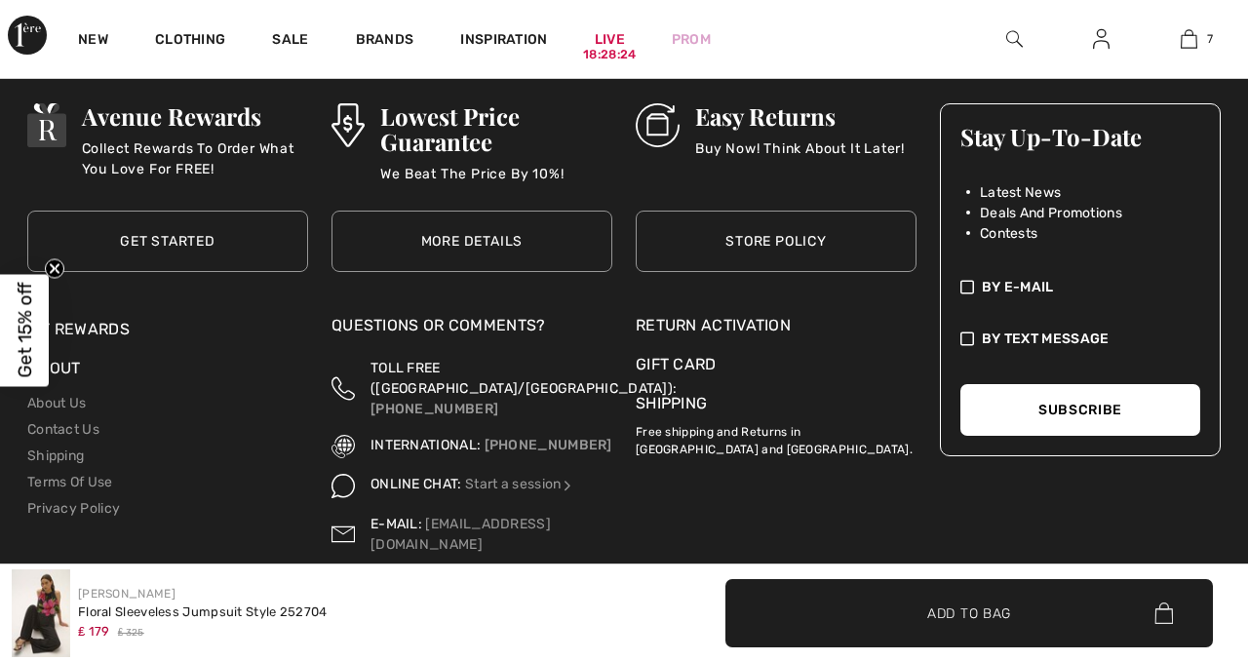
scroll to position [3681, 0]
